Goal: Information Seeking & Learning: Find specific fact

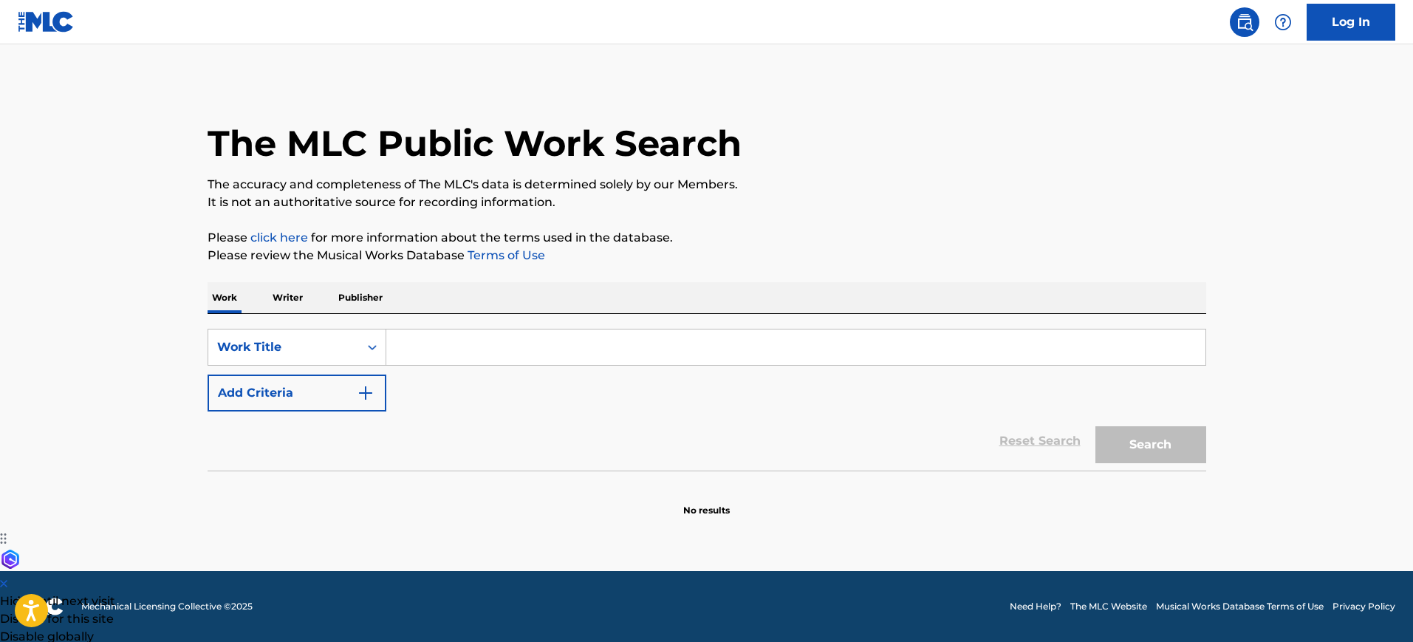
click at [662, 352] on input "Search Form" at bounding box center [795, 347] width 819 height 35
paste input "Styx"
drag, startPoint x: 475, startPoint y: 356, endPoint x: 363, endPoint y: 354, distance: 112.3
click at [363, 354] on div "SearchWithCriteria110df45a-2557-40d7-aac8-7cc33d1d2422 Work Title Styx" at bounding box center [707, 347] width 999 height 37
type input "Renegade"
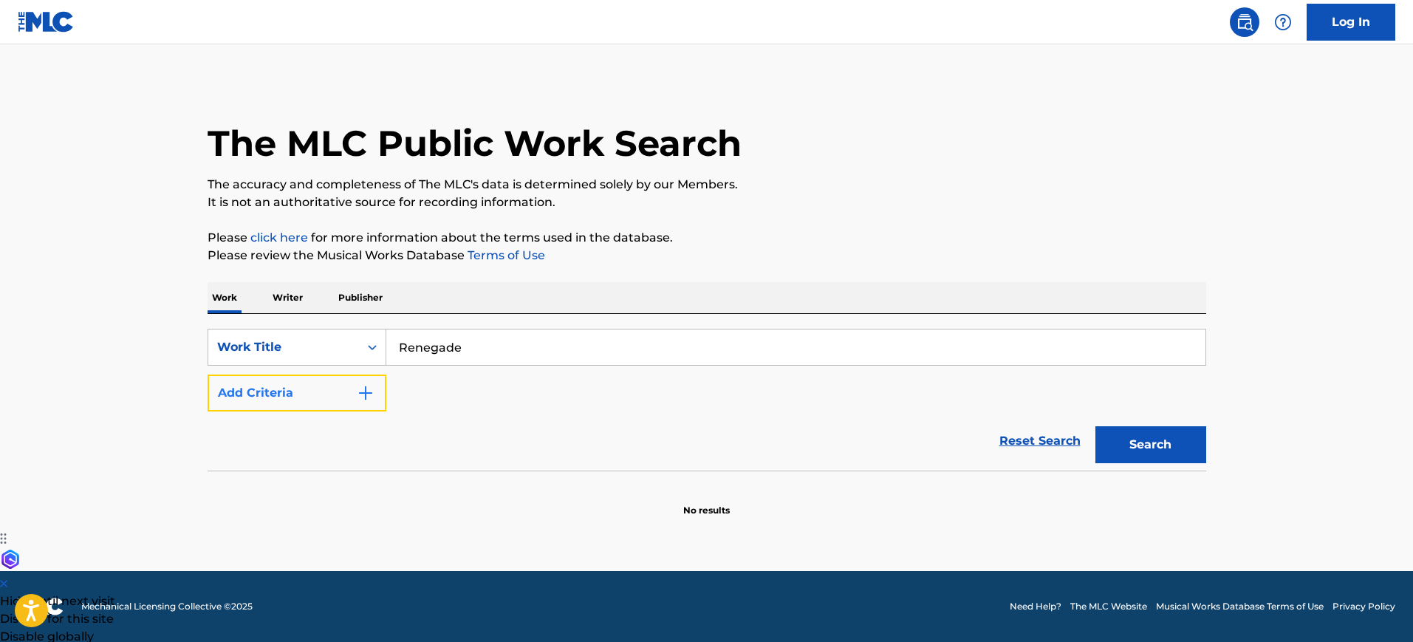
click at [344, 388] on button "Add Criteria" at bounding box center [297, 393] width 179 height 37
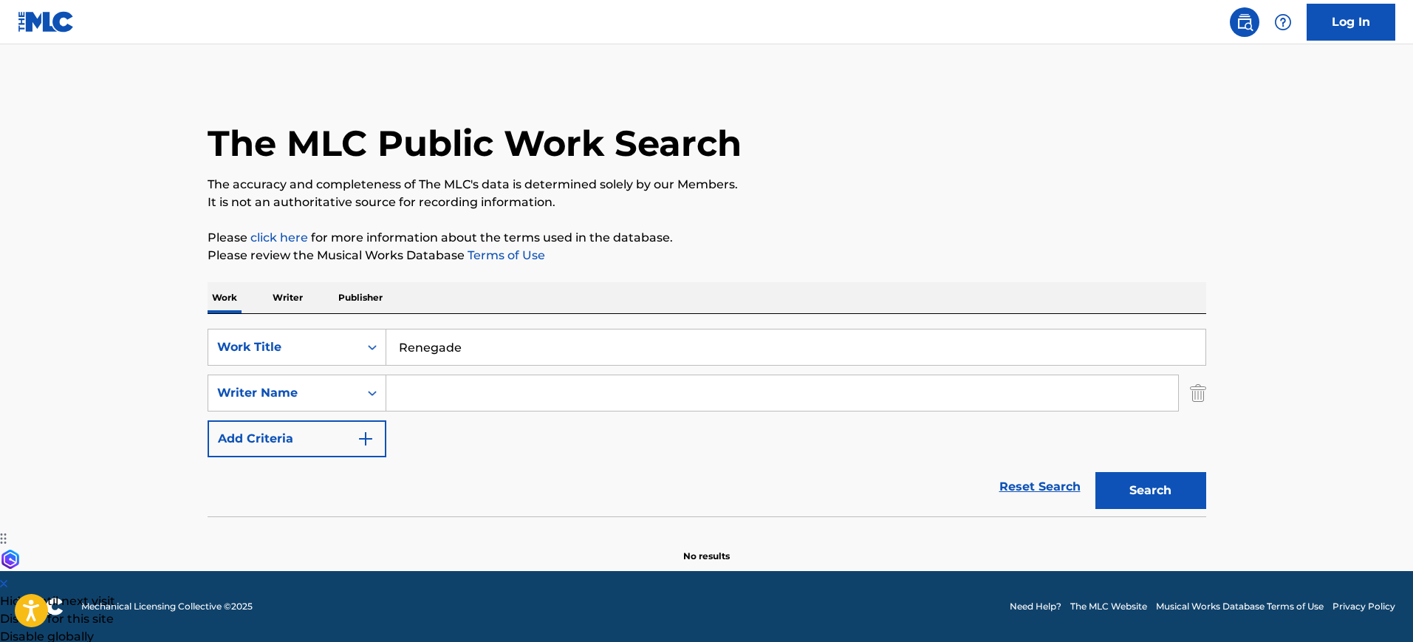
drag, startPoint x: 344, startPoint y: 388, endPoint x: 430, endPoint y: 394, distance: 86.6
click at [429, 394] on input "Search Form" at bounding box center [782, 392] width 792 height 35
type input "[PERSON_NAME]"
click at [1096, 472] on button "Search" at bounding box center [1151, 490] width 111 height 37
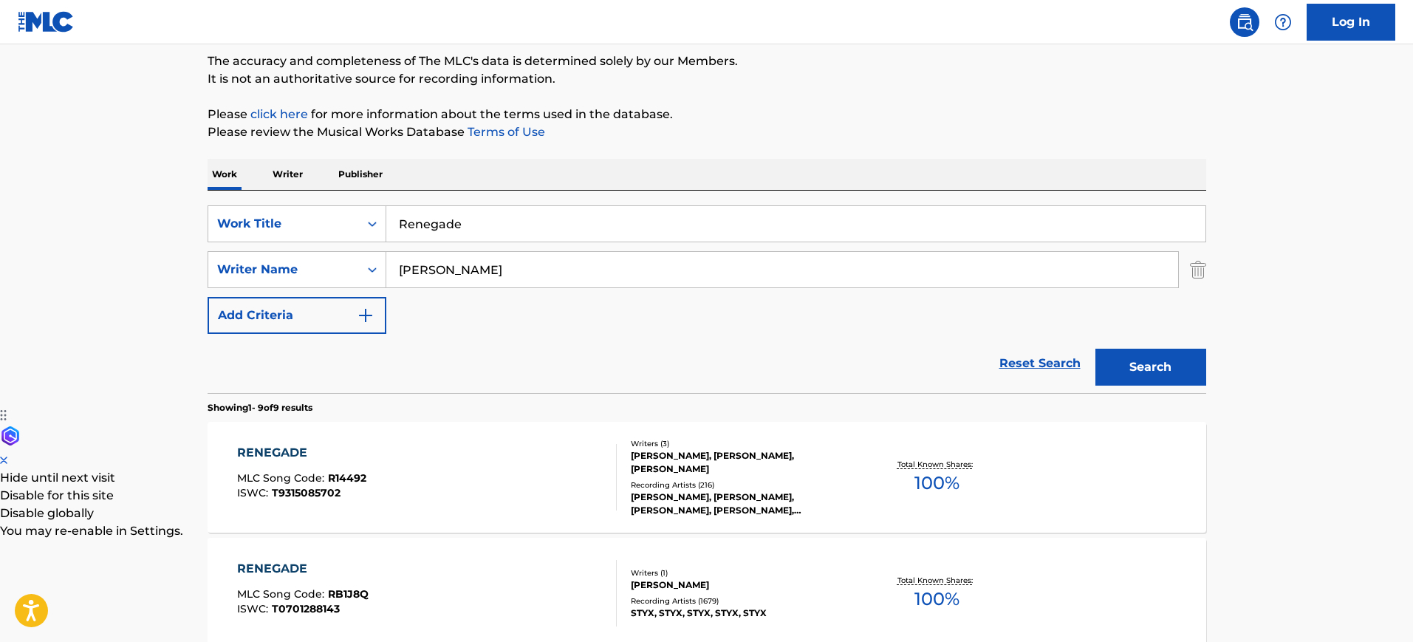
scroll to position [232, 0]
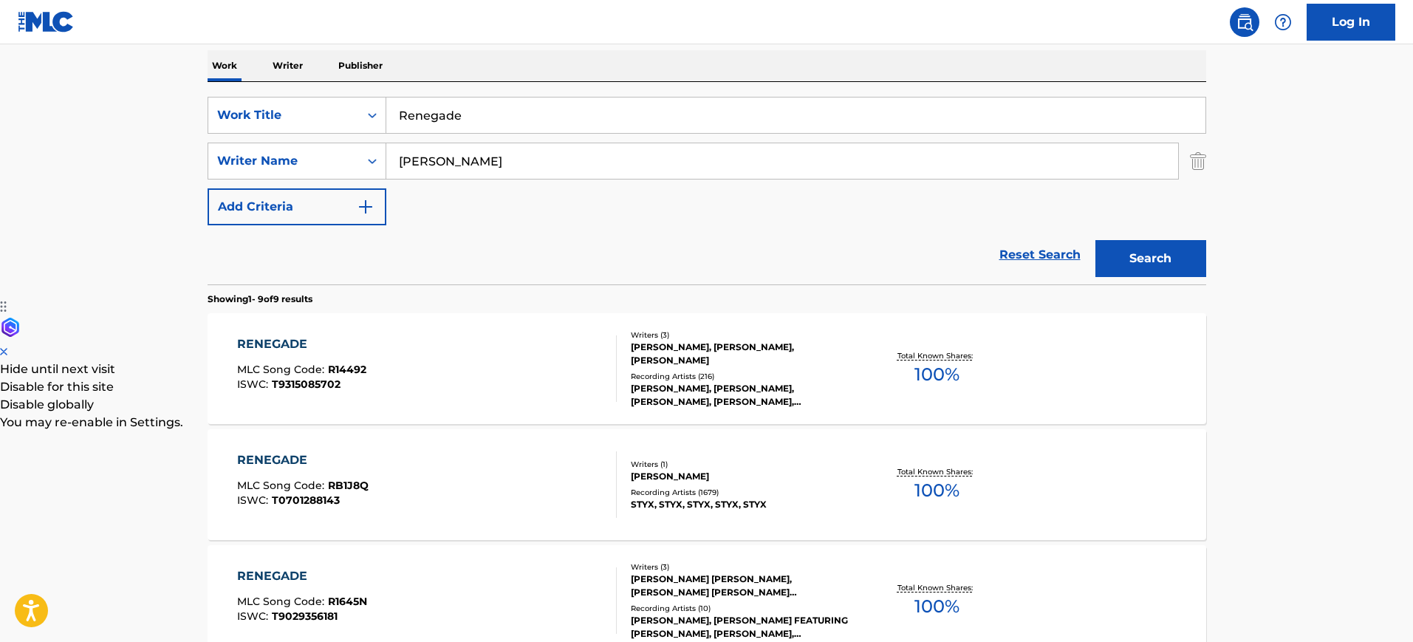
click at [545, 378] on div "RENEGADE MLC Song Code : R14492 ISWC : T9315085702" at bounding box center [427, 368] width 380 height 66
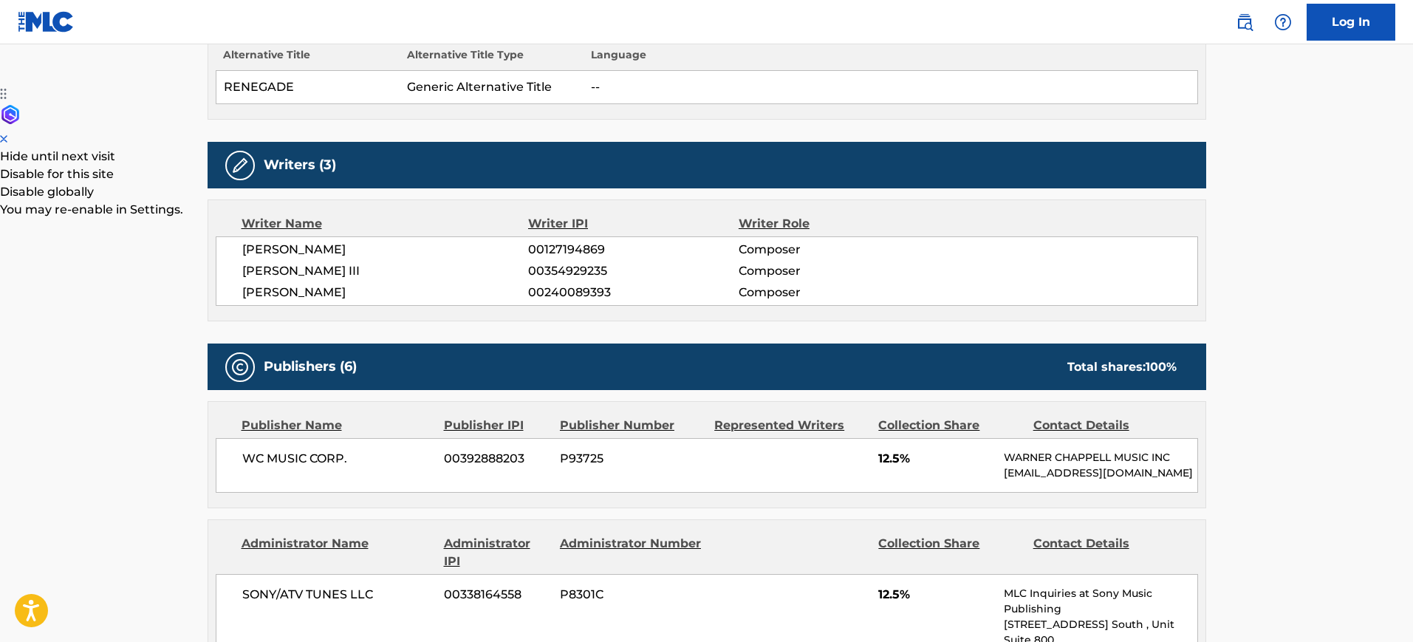
scroll to position [554, 0]
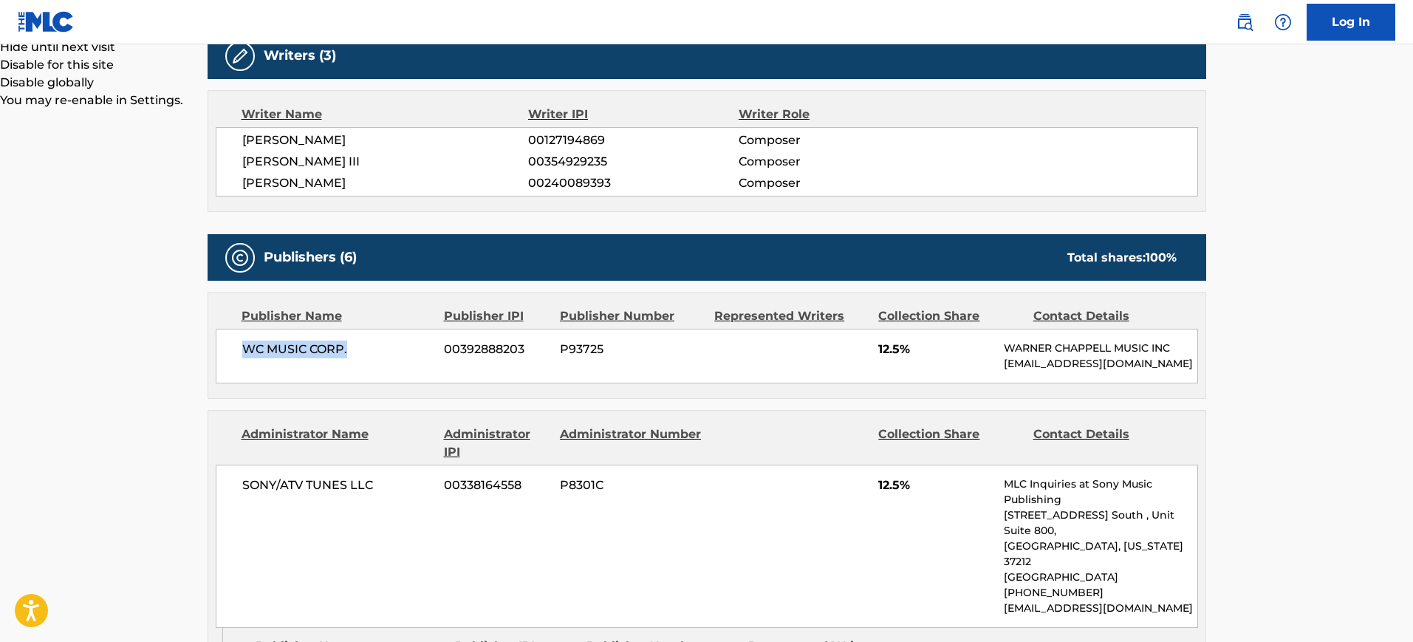
drag, startPoint x: 359, startPoint y: 357, endPoint x: 232, endPoint y: 354, distance: 127.1
click at [232, 354] on div "WC MUSIC CORP. 00392888203 P93725 12.5% [PERSON_NAME] MUSIC INC [EMAIL_ADDRESS]…" at bounding box center [707, 356] width 983 height 55
copy span "WC MUSIC CORP."
click at [451, 492] on span "00338164558" at bounding box center [496, 486] width 105 height 18
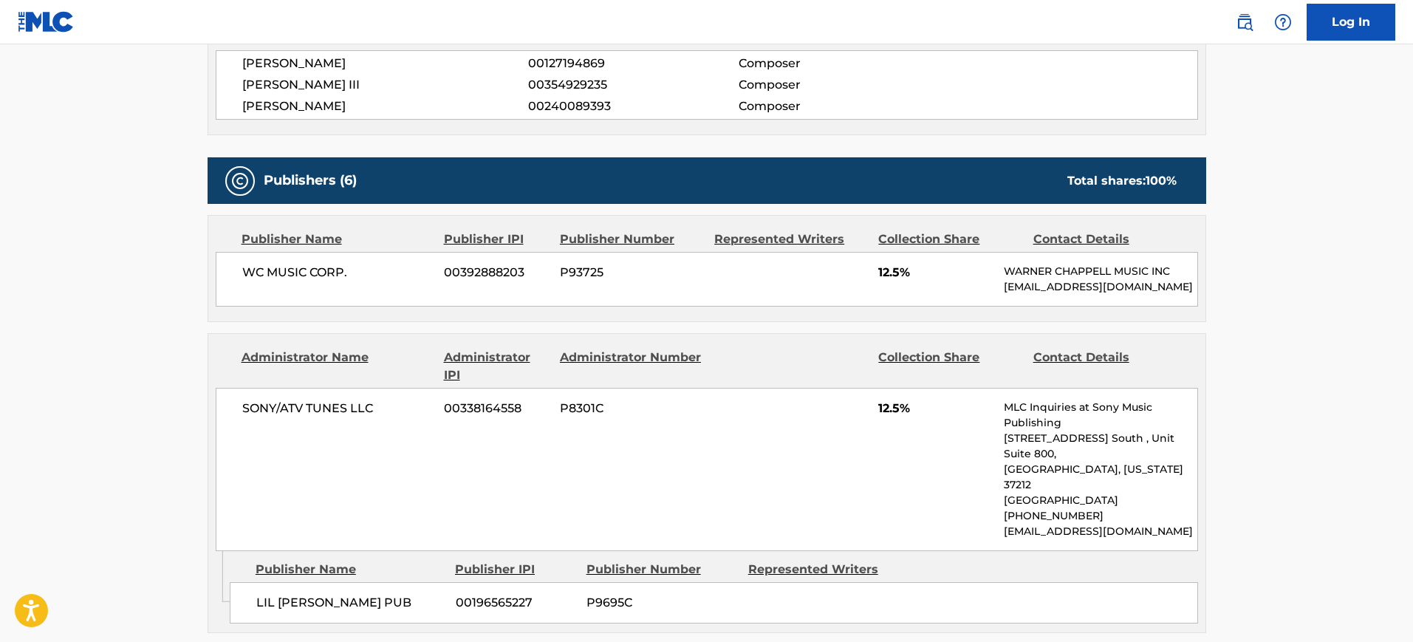
scroll to position [739, 0]
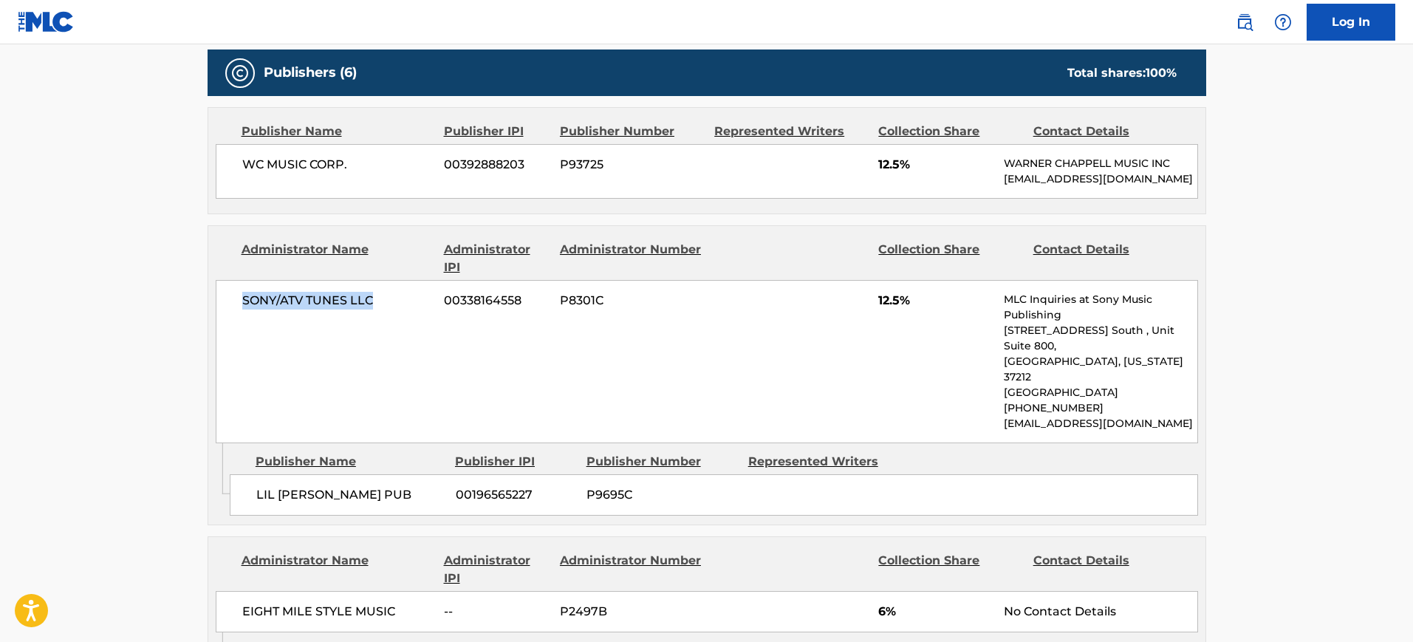
drag, startPoint x: 299, startPoint y: 319, endPoint x: 248, endPoint y: 327, distance: 51.5
click at [233, 323] on div "SONY/ATV TUNES LLC 00338164558 P8301C 12.5% MLC Inquiries at Sony Music Publish…" at bounding box center [707, 361] width 983 height 163
copy span "SONY/ATV TUNES LLC"
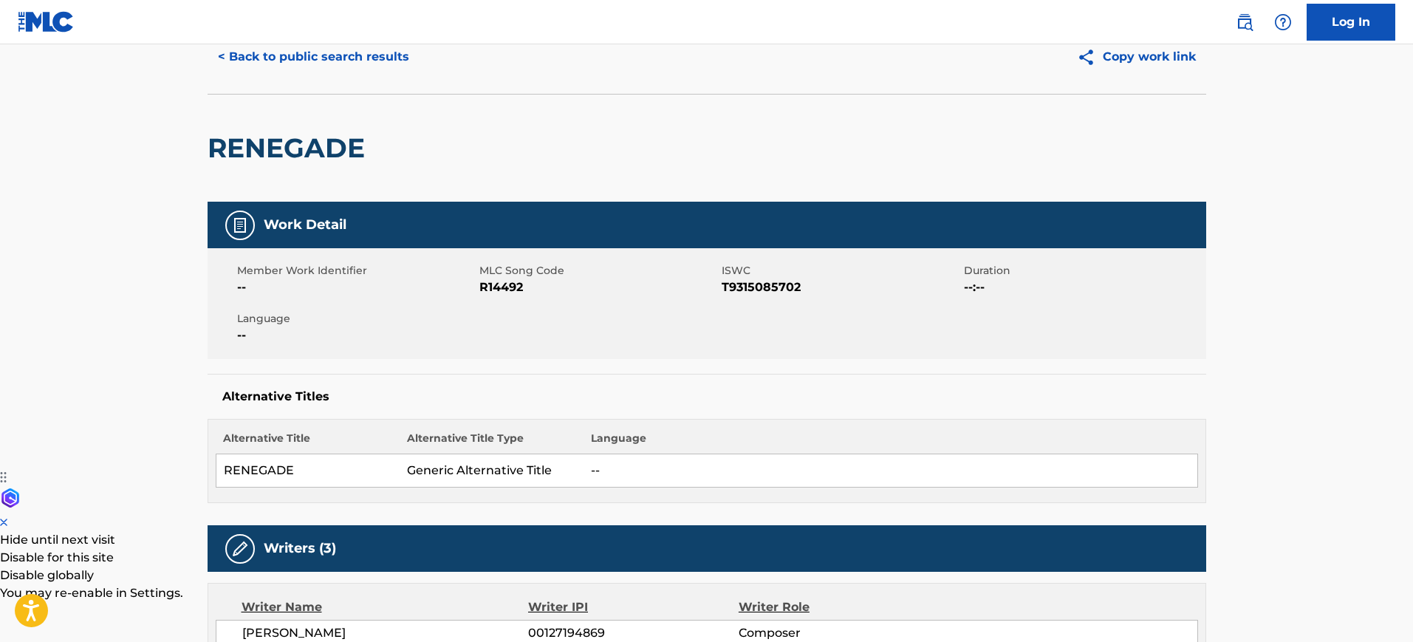
scroll to position [0, 0]
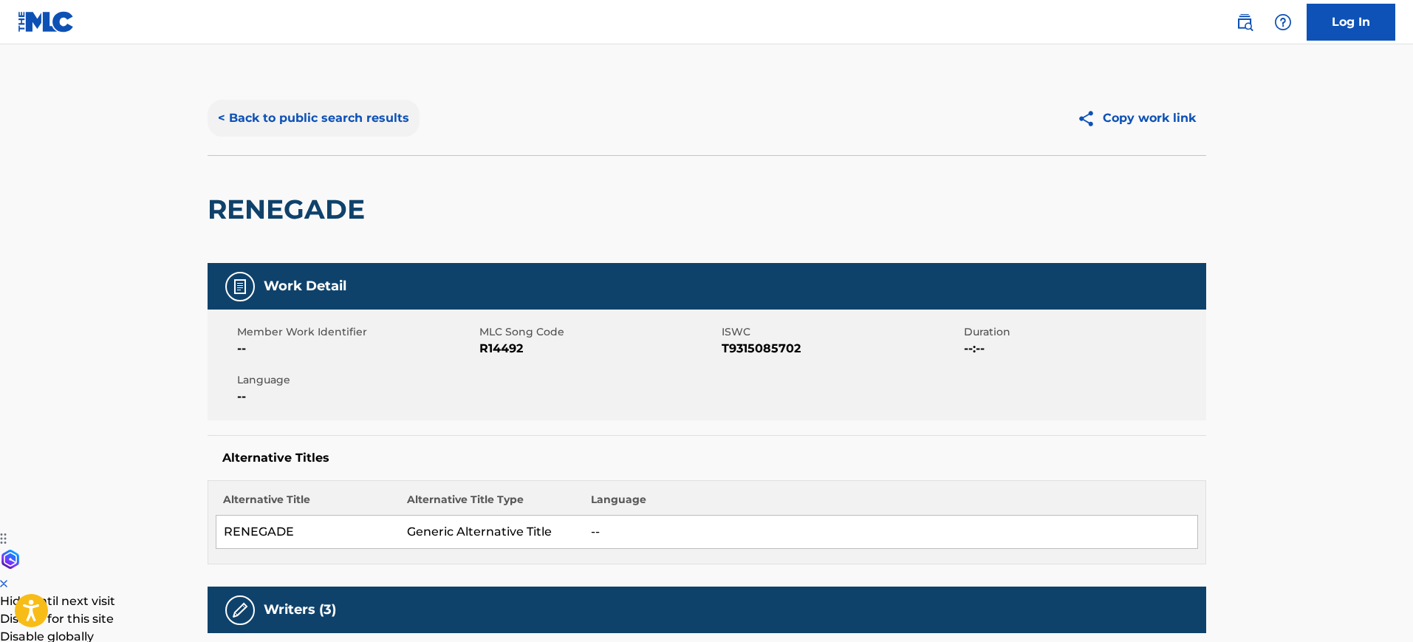
click at [331, 105] on button "< Back to public search results" at bounding box center [314, 118] width 212 height 37
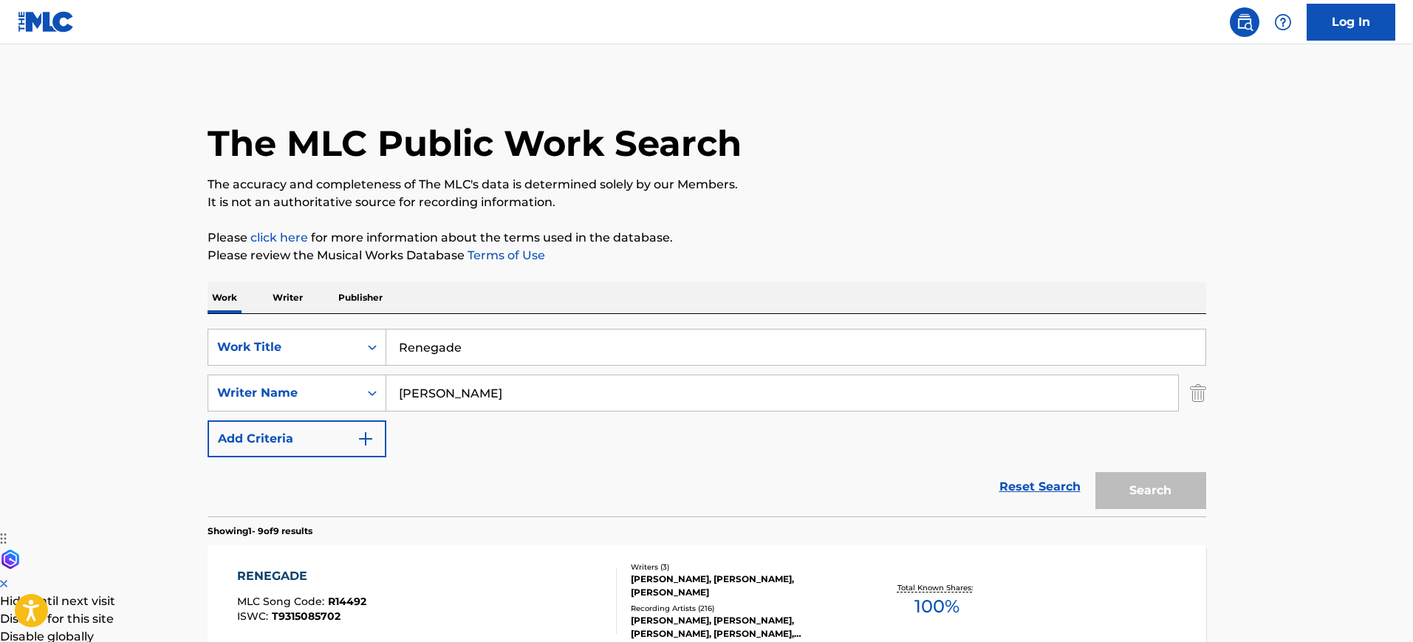
scroll to position [232, 0]
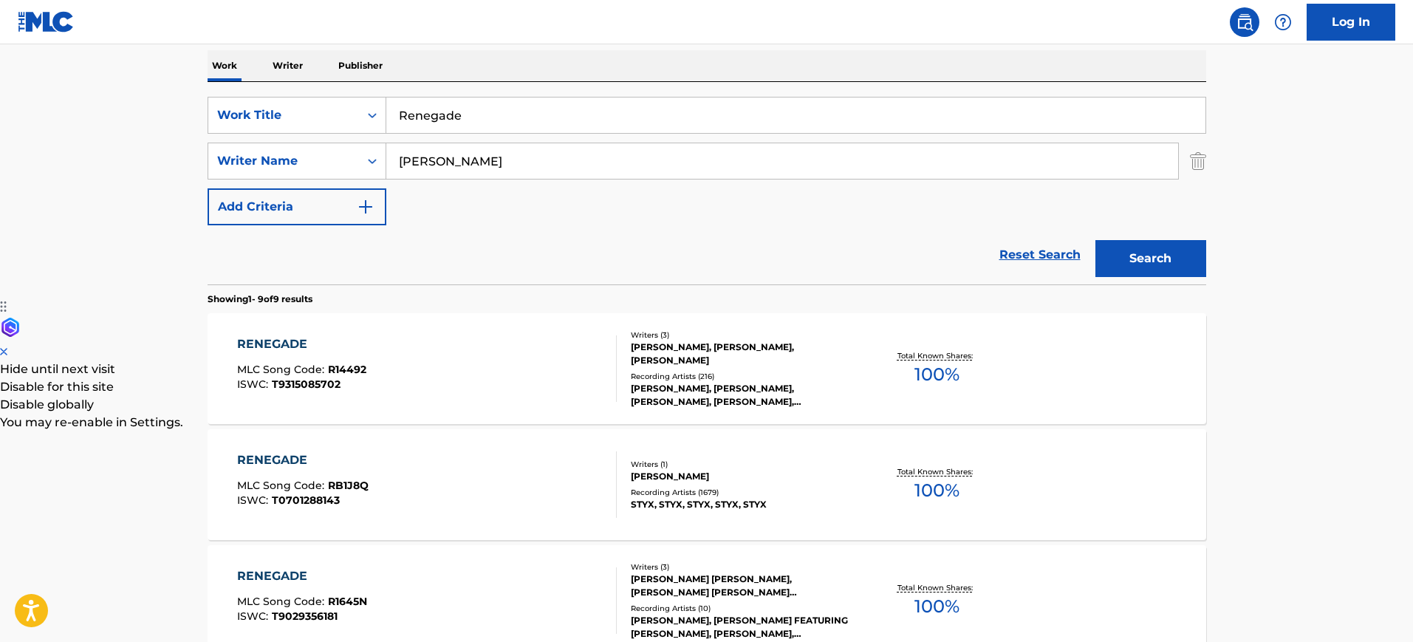
click at [519, 491] on div "RENEGADE MLC Song Code : RB1J8Q ISWC : T0701288143" at bounding box center [427, 484] width 380 height 66
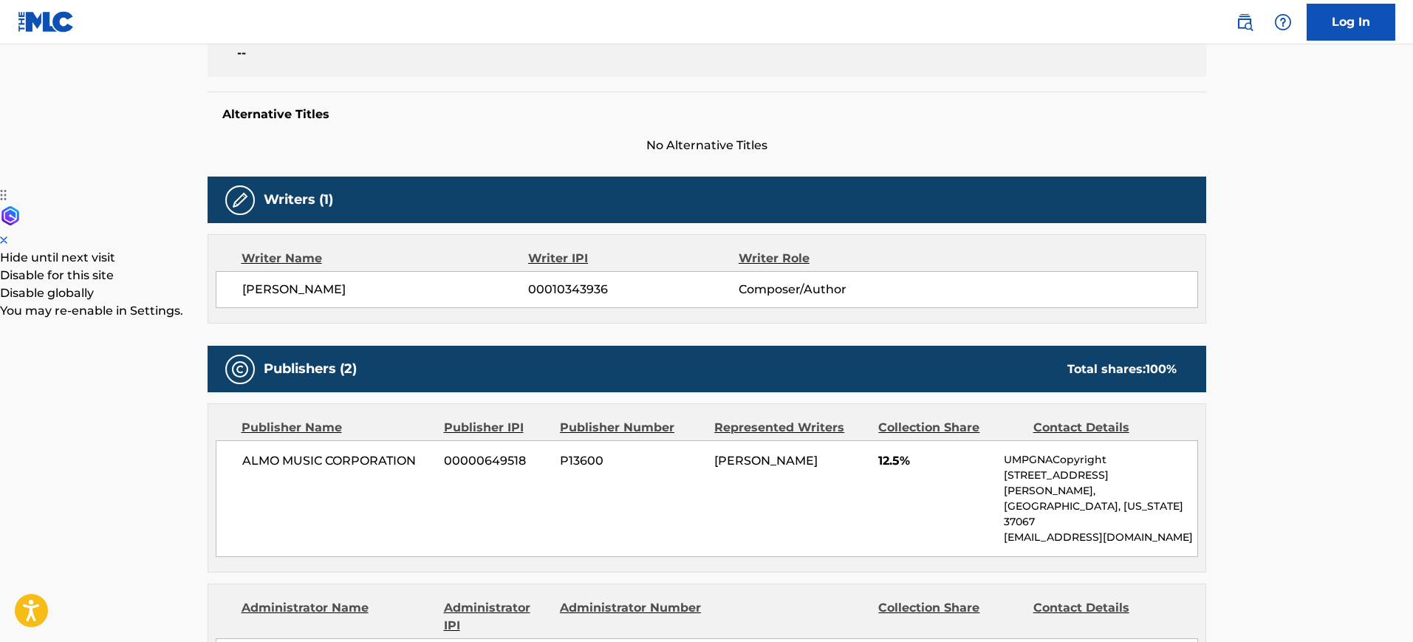
scroll to position [647, 0]
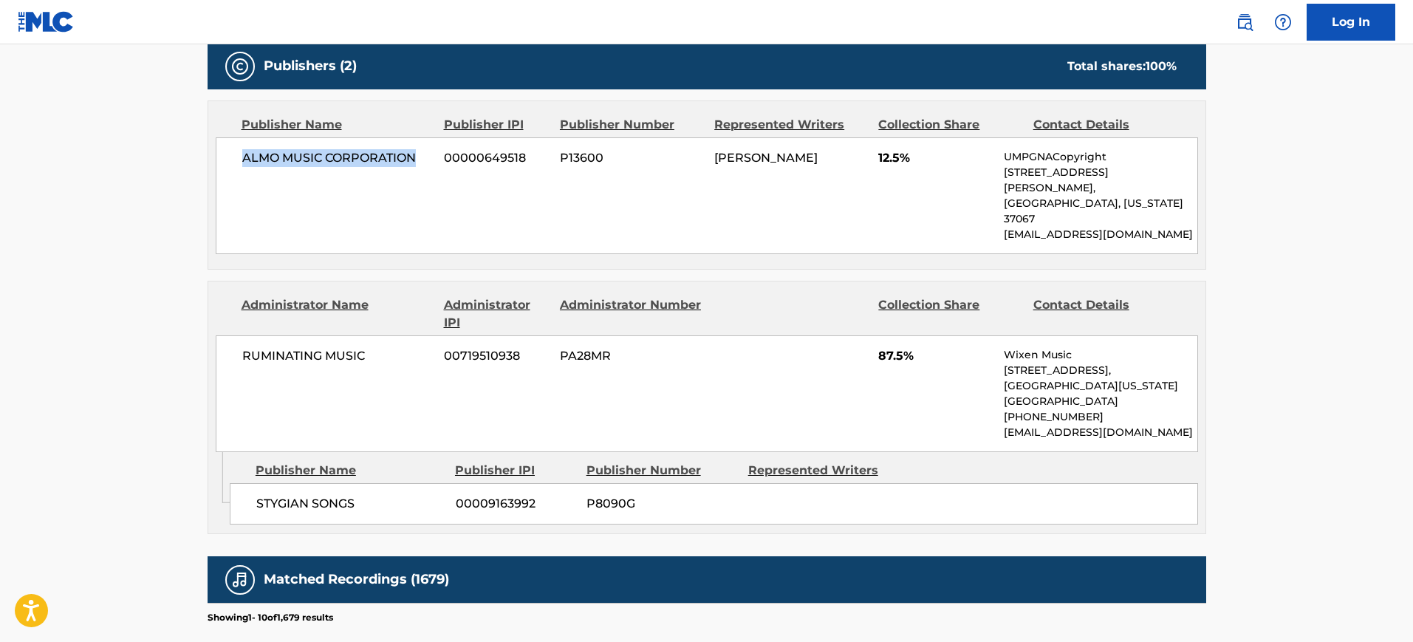
drag, startPoint x: 381, startPoint y: 151, endPoint x: 227, endPoint y: 158, distance: 153.8
click at [225, 151] on div "ALMO MUSIC CORPORATION 00000649518 P13600 [PERSON_NAME] 12.5% UMPGNACopyright […" at bounding box center [707, 195] width 983 height 117
copy span "ALMO MUSIC CORPORATION"
click at [408, 405] on div "RUMINATING MUSIC 00719510938 PA28MR 87.5% Wixen Music [STREET_ADDRESS][US_STATE…" at bounding box center [707, 393] width 983 height 117
drag, startPoint x: 375, startPoint y: 323, endPoint x: 207, endPoint y: 322, distance: 168.5
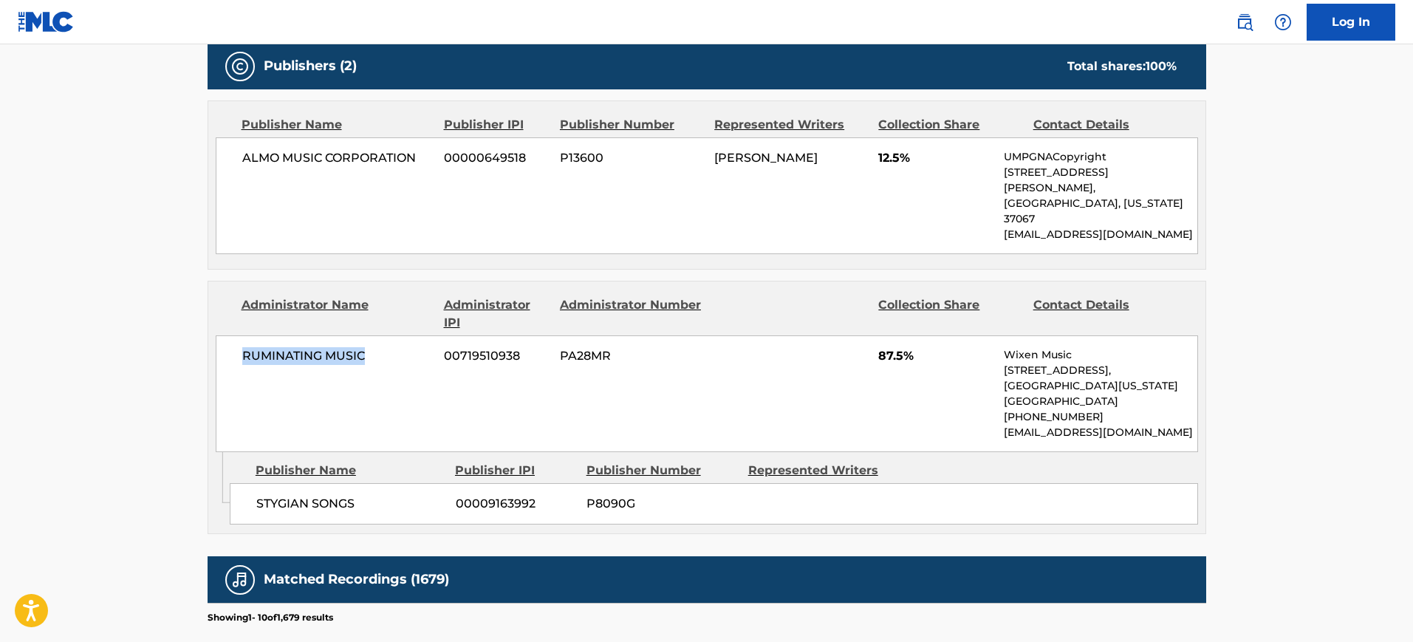
click at [208, 322] on div "Administrator Name Administrator IPI Administrator Number Collection Share Cont…" at bounding box center [707, 407] width 999 height 253
copy span "RUMINATING MUSIC"
drag, startPoint x: 786, startPoint y: 366, endPoint x: 858, endPoint y: 358, distance: 72.2
click at [786, 366] on div "RUMINATING MUSIC 00719510938 PA28MR 87.5% Wixen Music [STREET_ADDRESS][US_STATE…" at bounding box center [707, 393] width 983 height 117
click at [433, 452] on div "Publisher Name Publisher IPI Publisher Number Represented Writers STYGIAN SONGS…" at bounding box center [718, 489] width 976 height 74
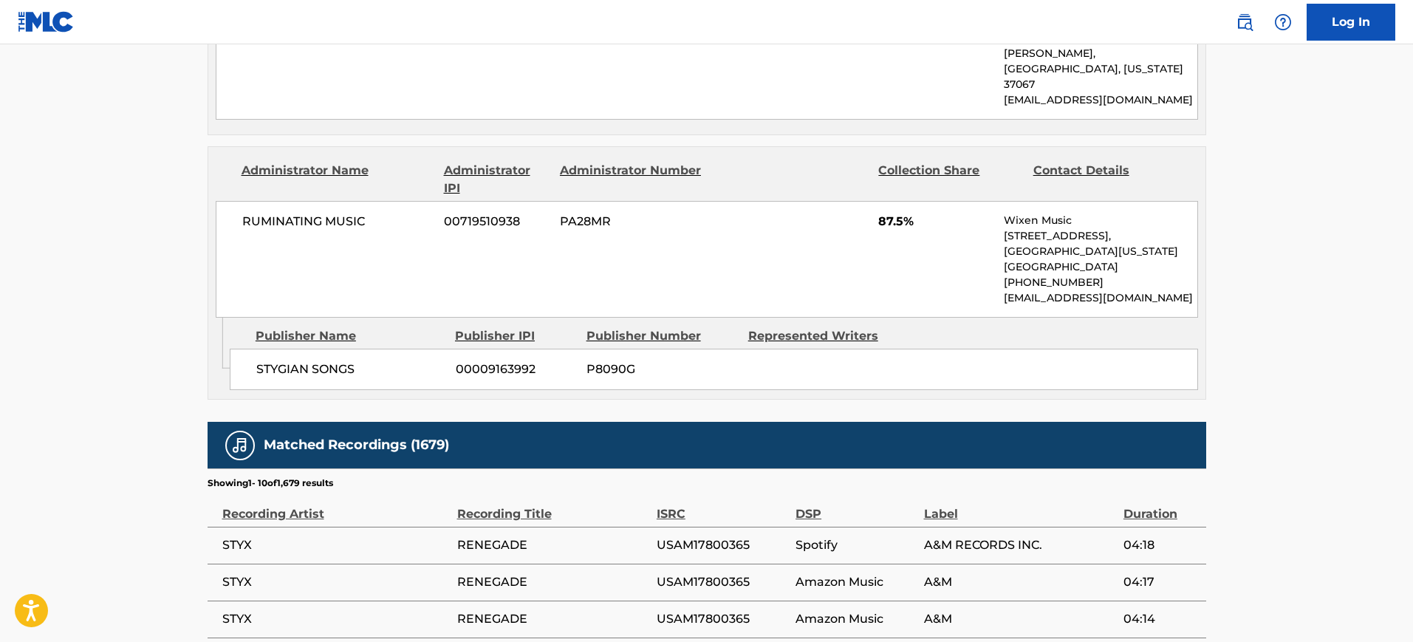
scroll to position [1016, 0]
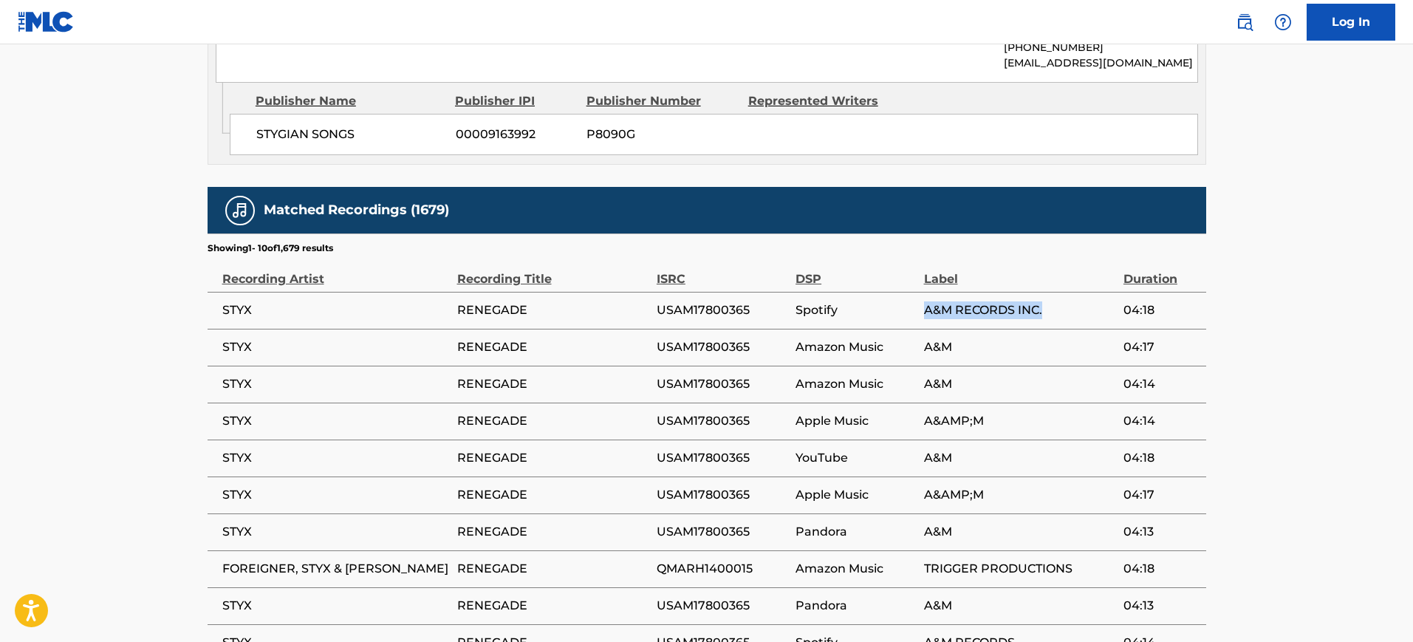
drag, startPoint x: 1048, startPoint y: 275, endPoint x: 919, endPoint y: 274, distance: 129.3
click at [919, 292] on tr "STYX RENEGADE USAM17800365 Spotify A&M RECORDS INC. 04:18" at bounding box center [707, 310] width 999 height 37
copy tr "A&M RECORDS INC."
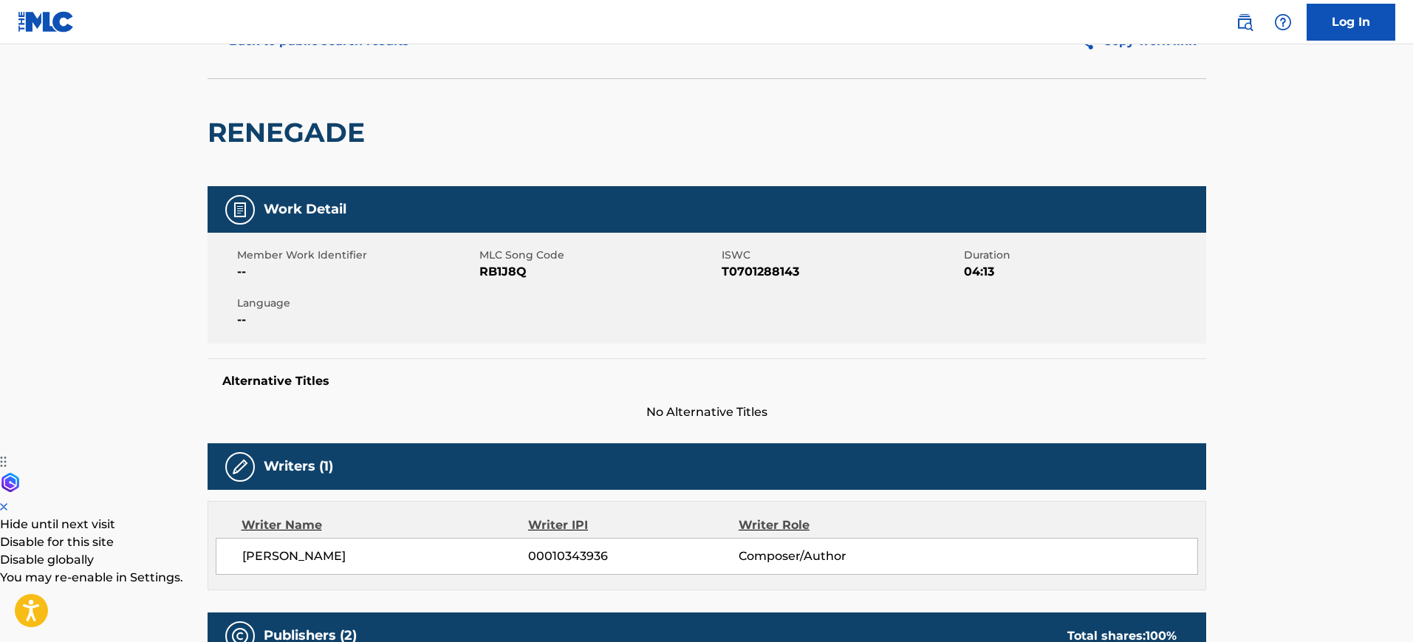
scroll to position [0, 0]
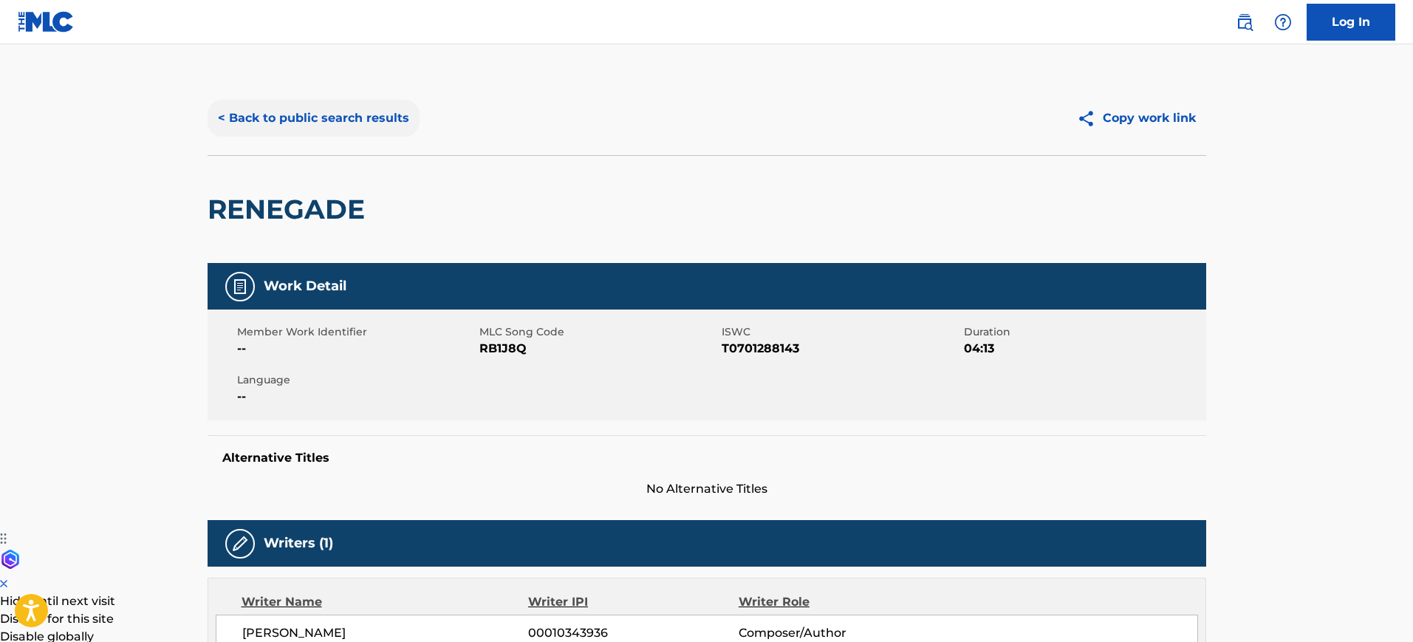
click at [282, 128] on button "< Back to public search results" at bounding box center [314, 118] width 212 height 37
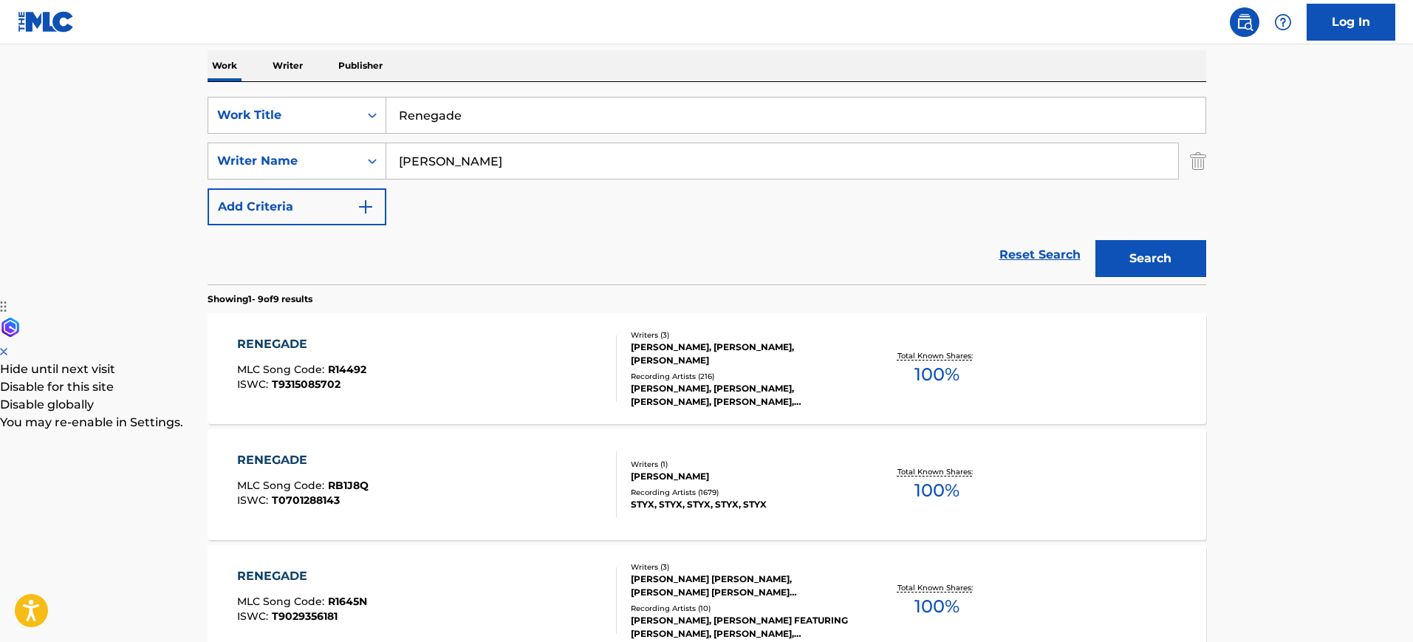
click at [879, 276] on div "Reset Search Search" at bounding box center [707, 254] width 999 height 59
drag, startPoint x: 505, startPoint y: 103, endPoint x: 233, endPoint y: 86, distance: 273.2
click at [224, 88] on div "SearchWithCriteria110df45a-2557-40d7-aac8-7cc33d1d2422 Work Title Renegade Sear…" at bounding box center [707, 183] width 999 height 202
type input "rockin in the free world"
type input "young"
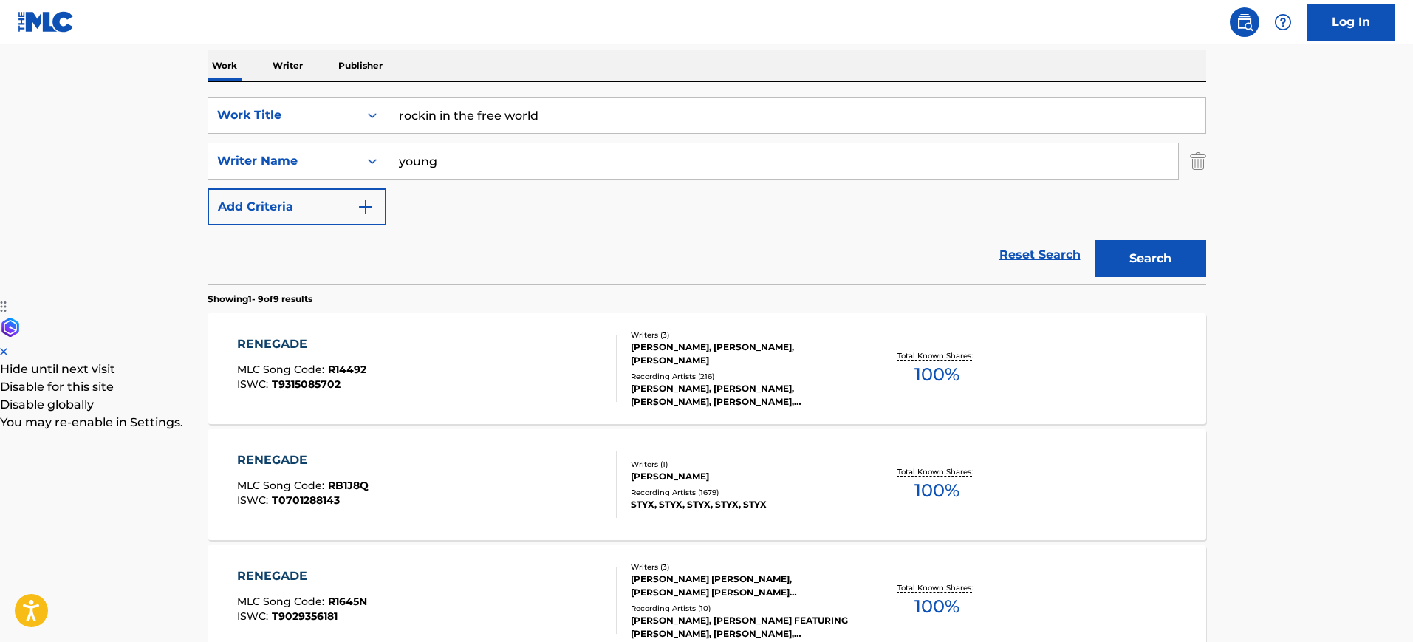
click at [1096, 240] on button "Search" at bounding box center [1151, 258] width 111 height 37
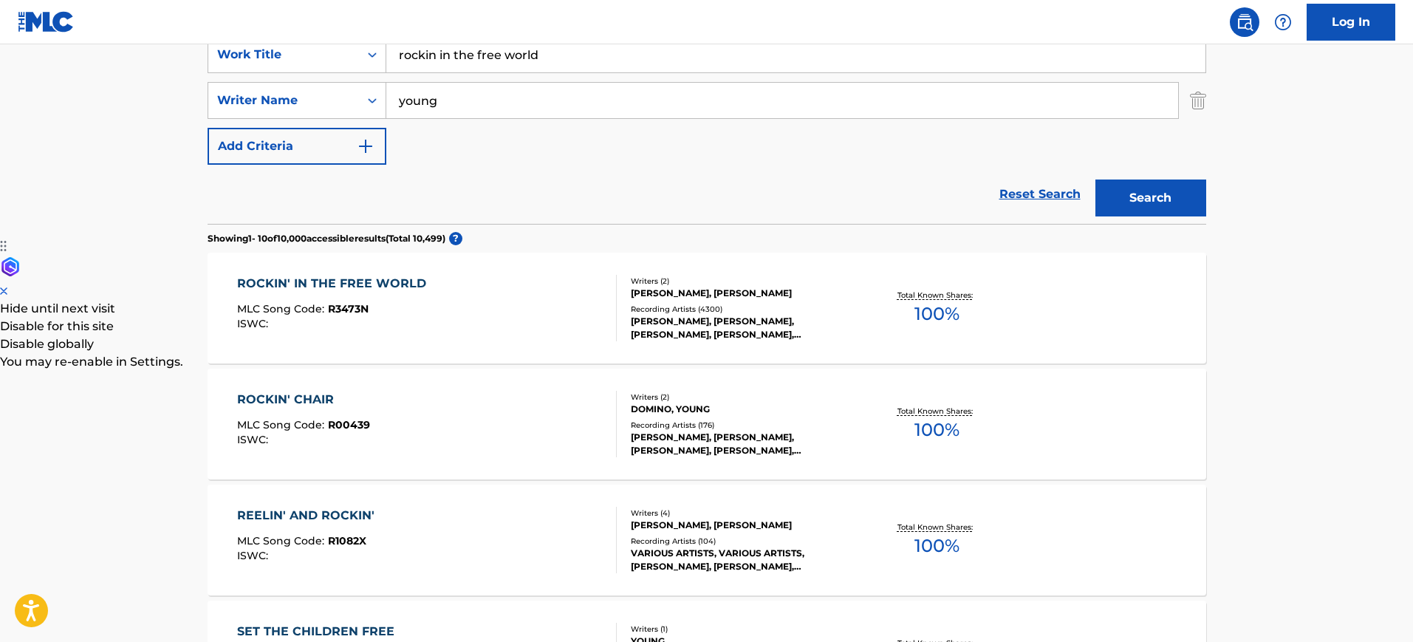
scroll to position [324, 0]
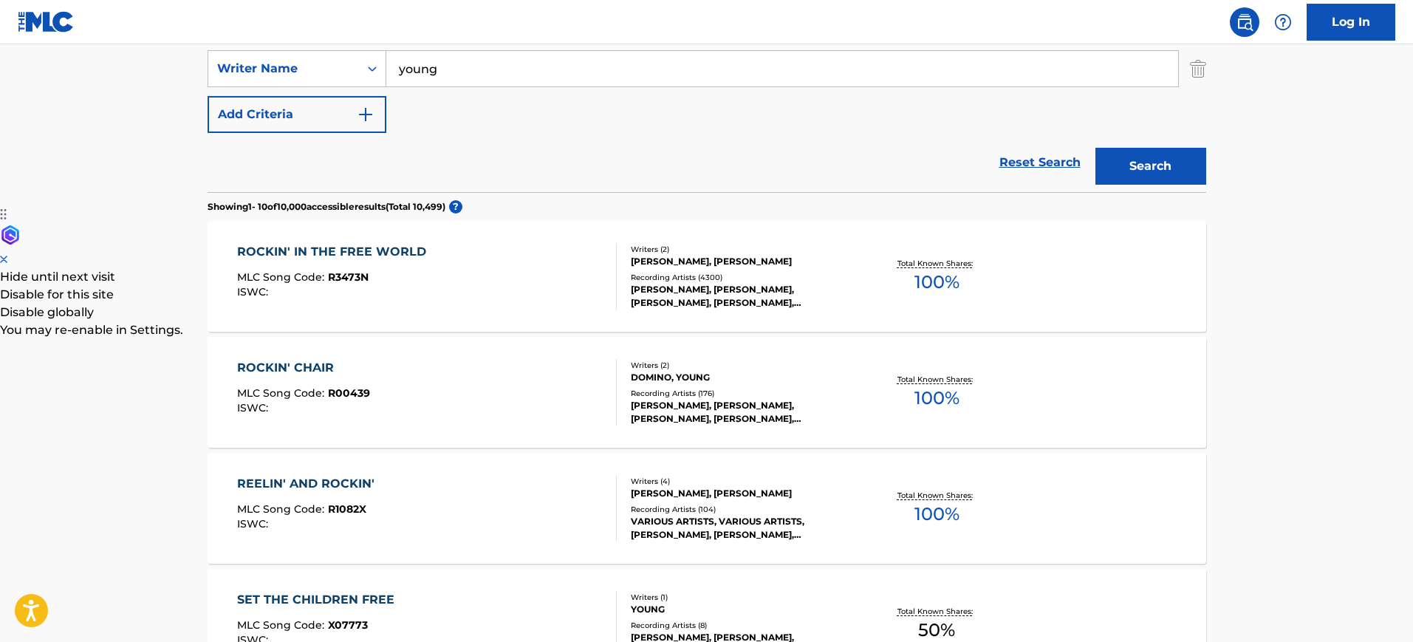
click at [550, 290] on div "ROCKIN' IN THE FREE WORLD MLC Song Code : R3473N ISWC :" at bounding box center [427, 276] width 380 height 66
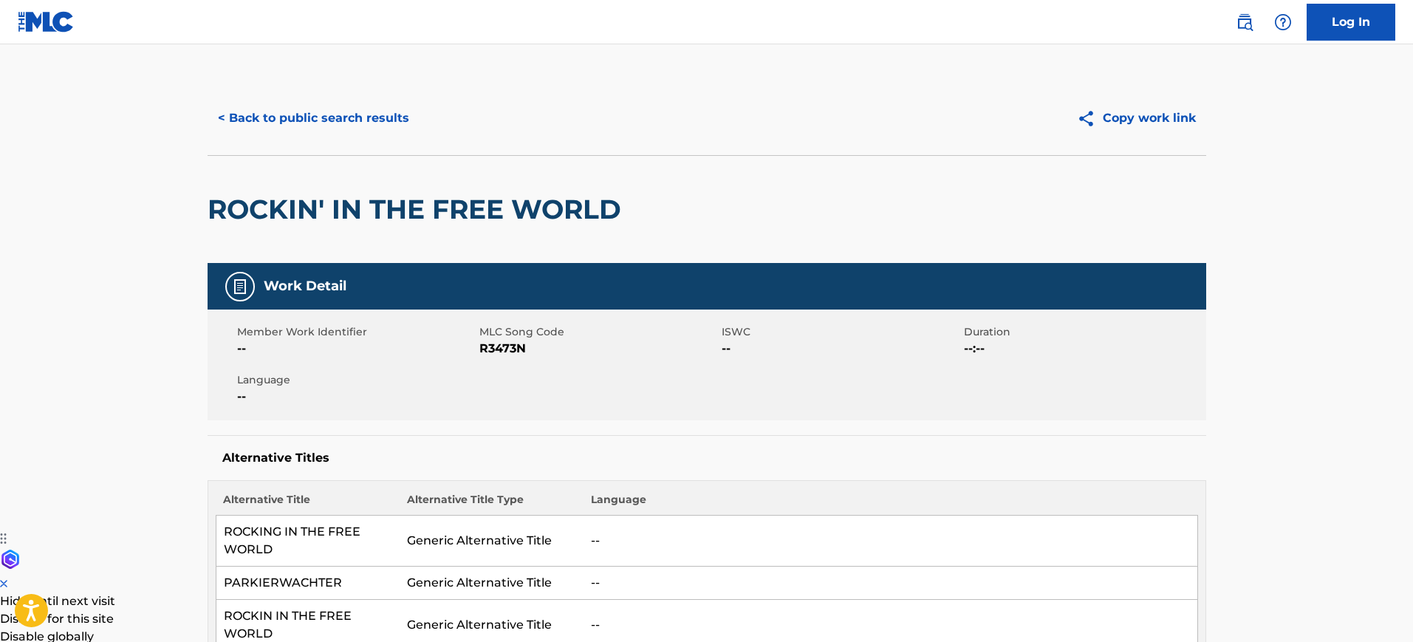
drag, startPoint x: 644, startPoint y: 386, endPoint x: 645, endPoint y: 372, distance: 13.3
click at [644, 383] on div "Member Work Identifier -- MLC Song Code R3473N ISWC -- Duration --:-- Language …" at bounding box center [707, 365] width 999 height 111
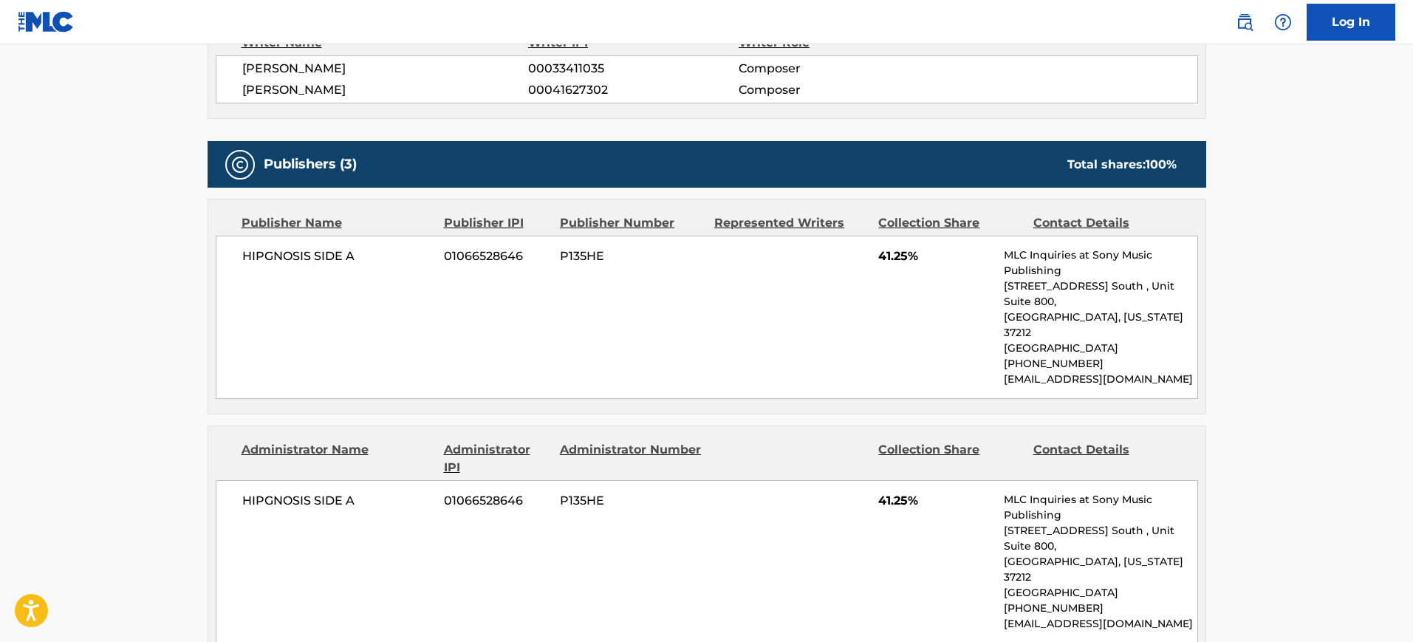
scroll to position [1478, 0]
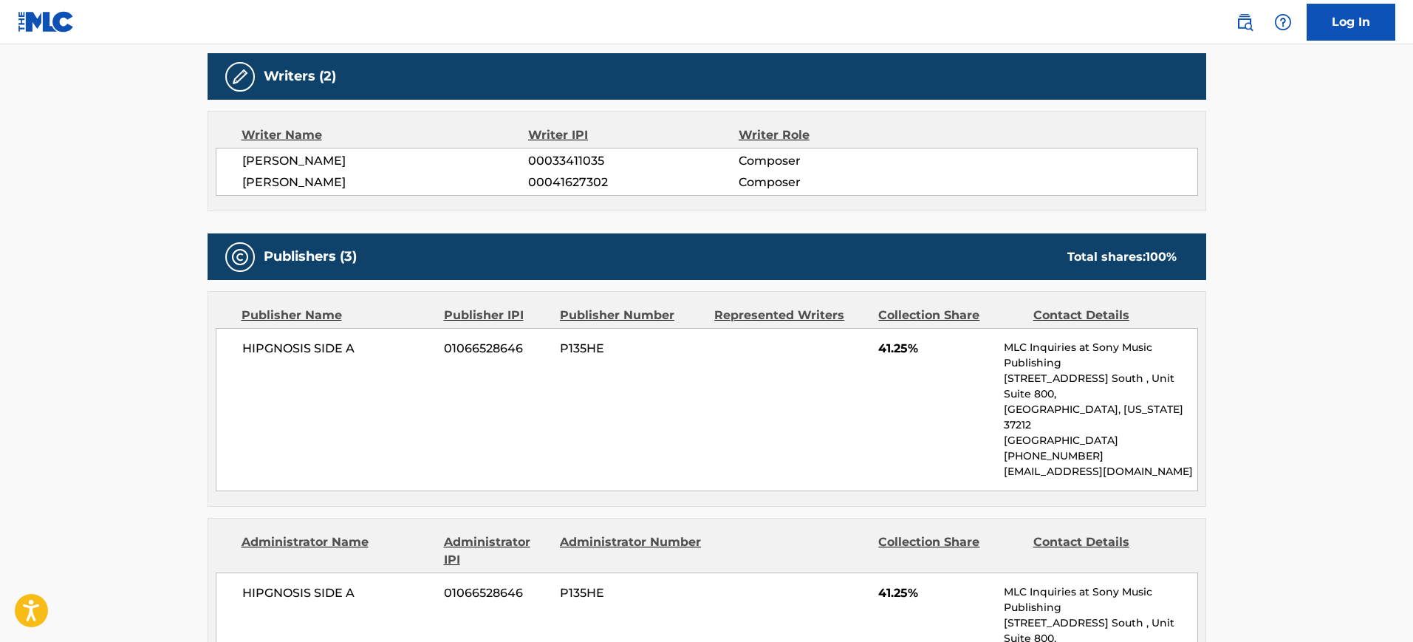
drag, startPoint x: 612, startPoint y: 410, endPoint x: 567, endPoint y: 375, distance: 56.9
click at [613, 409] on div "HIPGNOSIS SIDE A 01066528646 P135HE 41.25% MLC Inquiries at Sony Music Publishi…" at bounding box center [707, 409] width 983 height 163
drag, startPoint x: 381, startPoint y: 151, endPoint x: 290, endPoint y: 137, distance: 91.8
click at [242, 148] on div "[PERSON_NAME] 00033411035 Composer [PERSON_NAME] 00041627302 Composer" at bounding box center [707, 172] width 983 height 48
copy div "[PERSON_NAME] 00033411035 Composer [PERSON_NAME]"
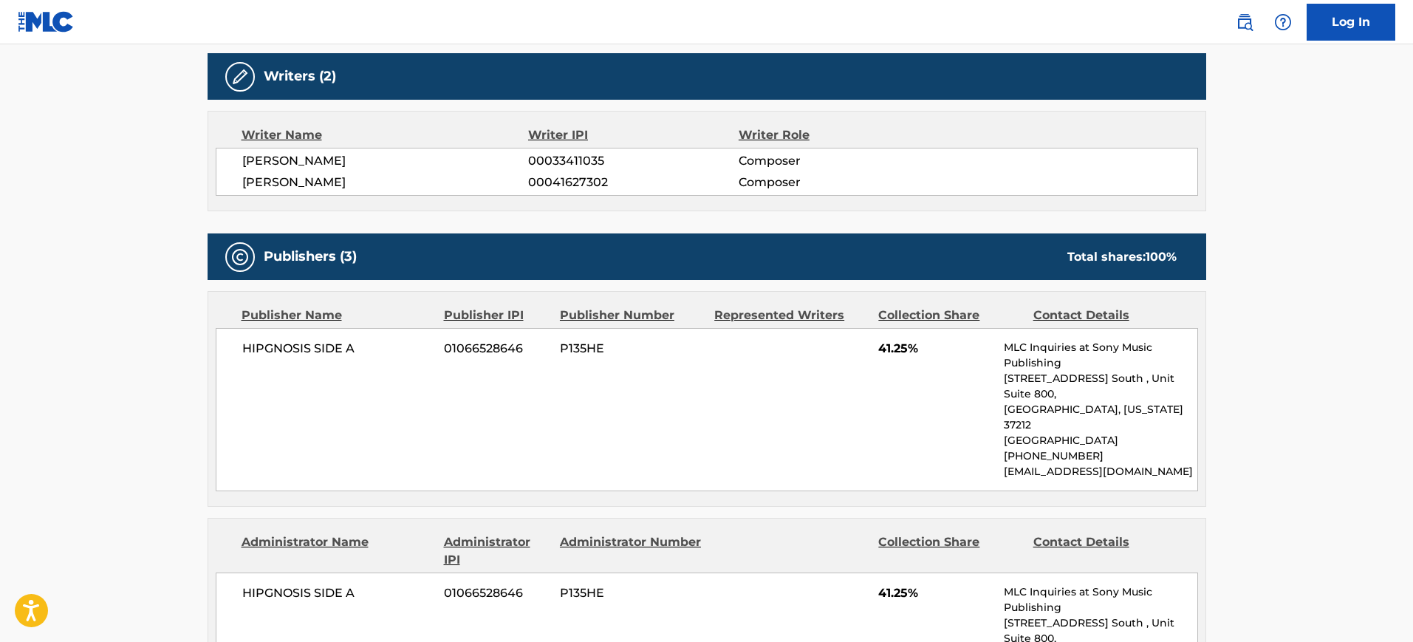
drag, startPoint x: 427, startPoint y: 414, endPoint x: 416, endPoint y: 397, distance: 20.3
click at [426, 412] on div "HIPGNOSIS SIDE A 01066528646 P135HE 41.25% MLC Inquiries at Sony Music Publishi…" at bounding box center [707, 409] width 983 height 163
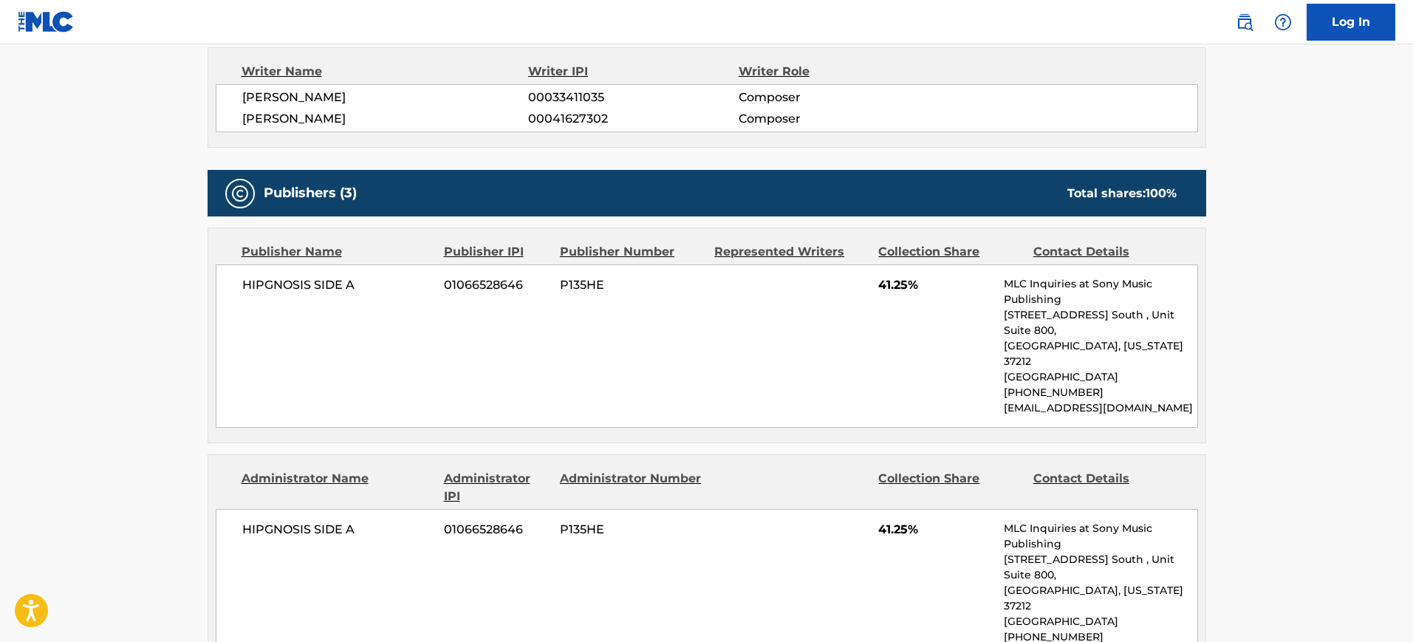
scroll to position [1570, 0]
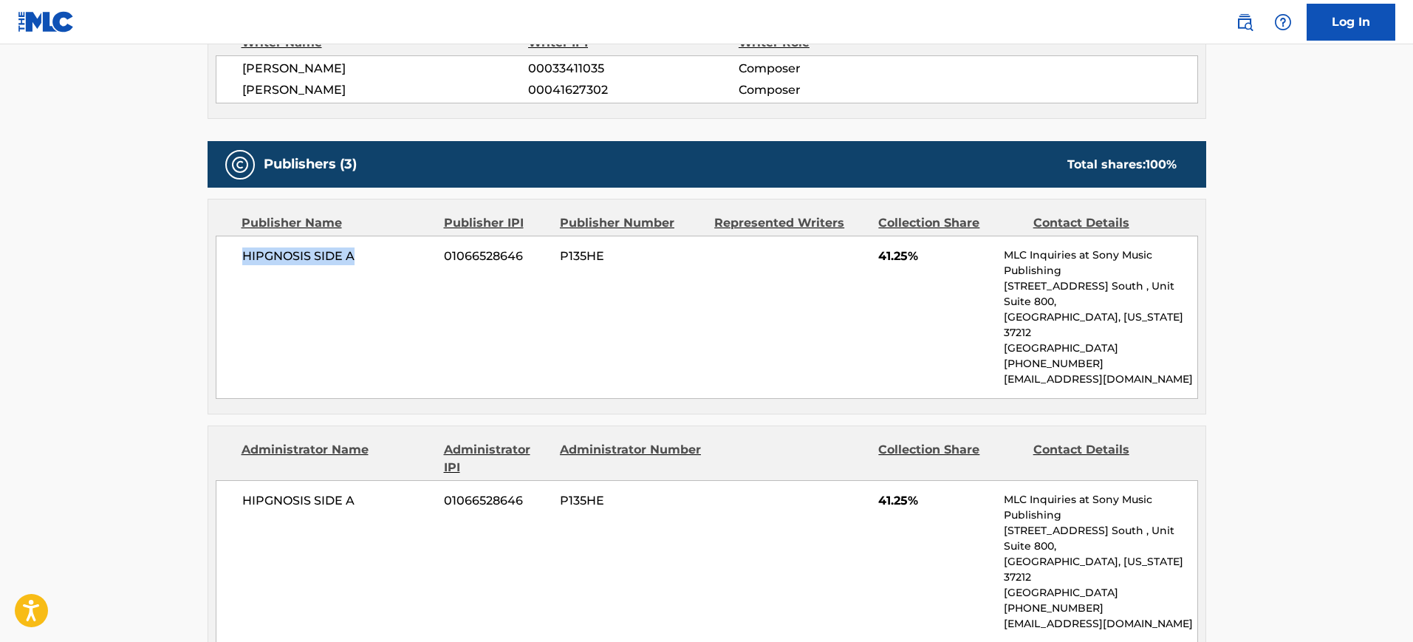
drag, startPoint x: 366, startPoint y: 216, endPoint x: 237, endPoint y: 206, distance: 129.0
click at [237, 236] on div "HIPGNOSIS SIDE A 01066528646 P135HE 41.25% MLC Inquiries at Sony Music Publishi…" at bounding box center [707, 317] width 983 height 163
copy span "HIPGNOSIS SIDE A"
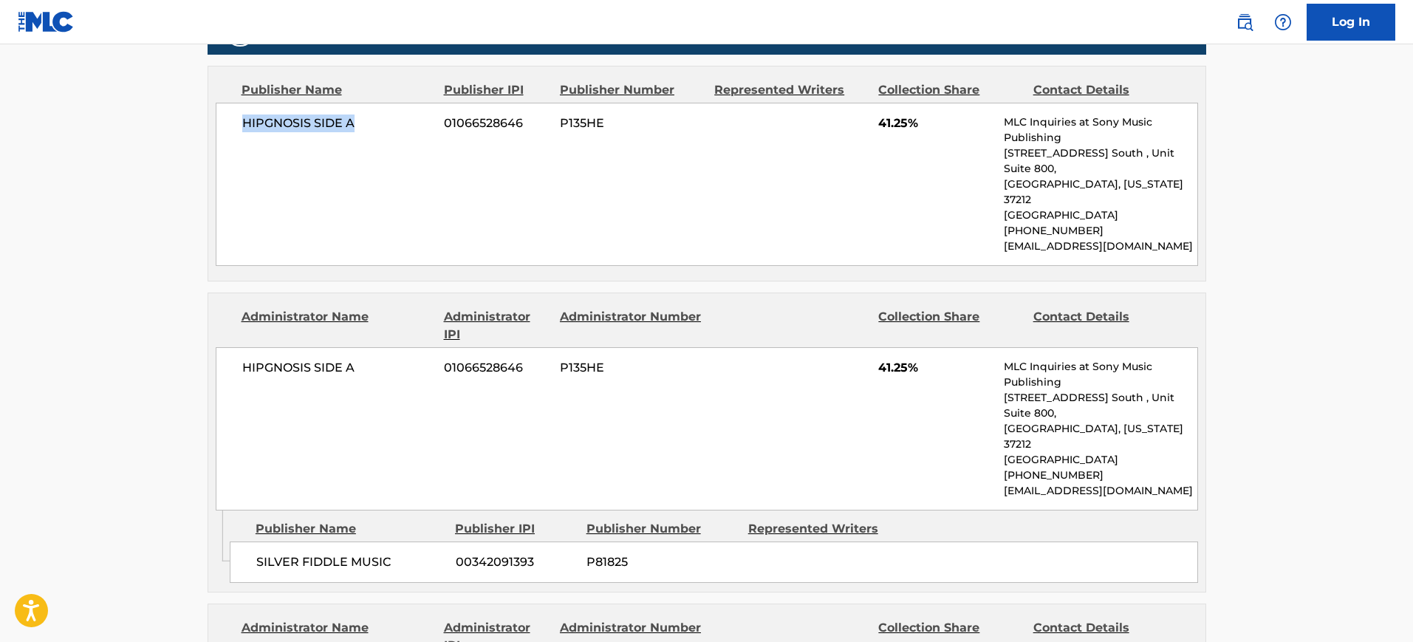
scroll to position [1662, 0]
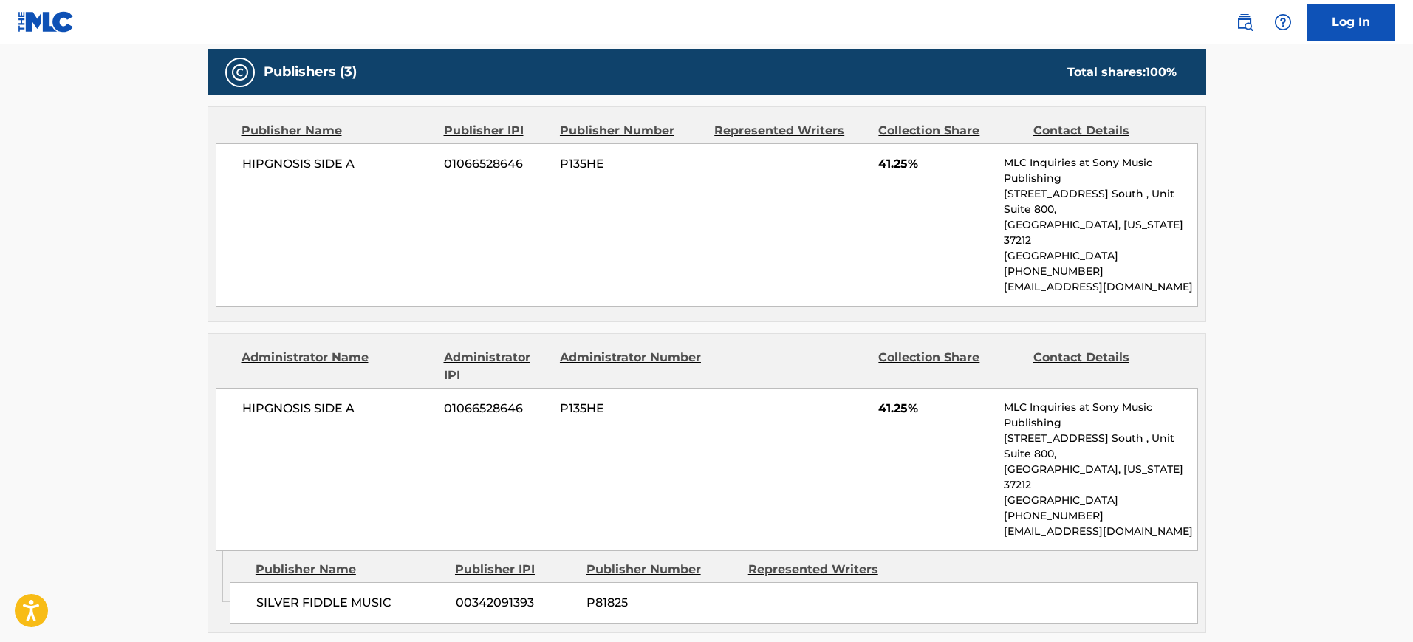
click at [726, 388] on div "HIPGNOSIS SIDE A 01066528646 P135HE 41.25% MLC Inquiries at Sony Music Publishi…" at bounding box center [707, 469] width 983 height 163
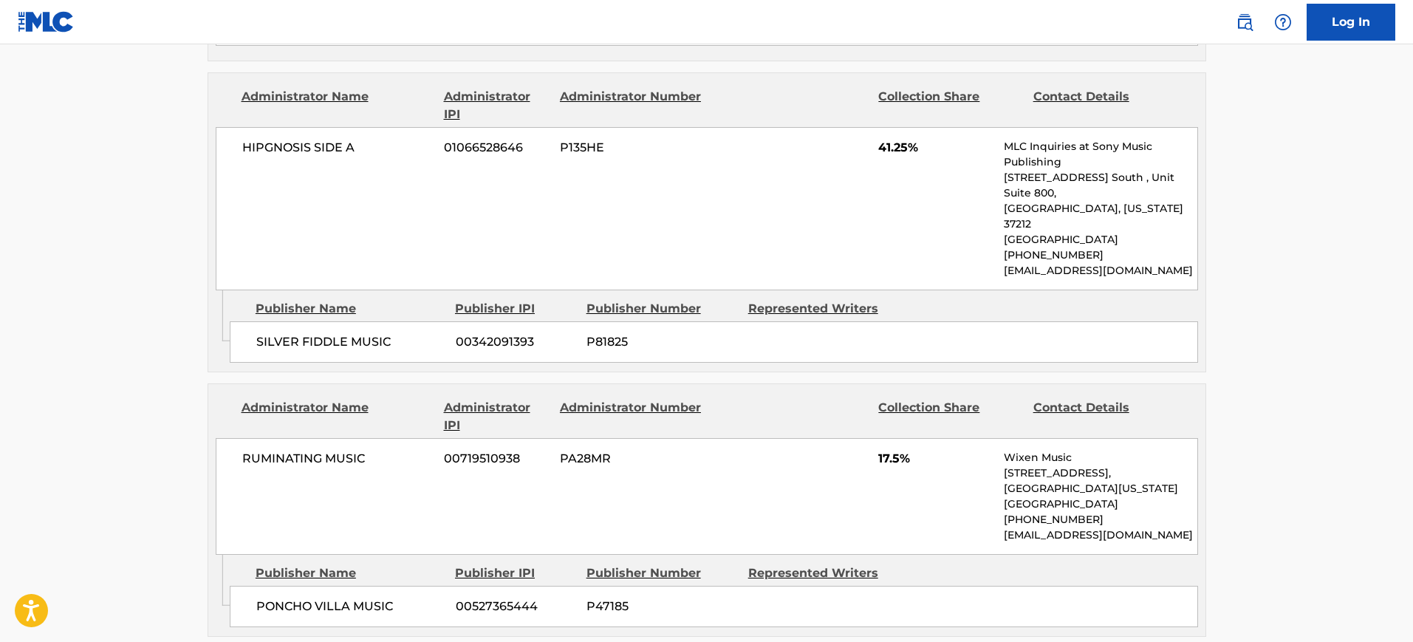
scroll to position [1940, 0]
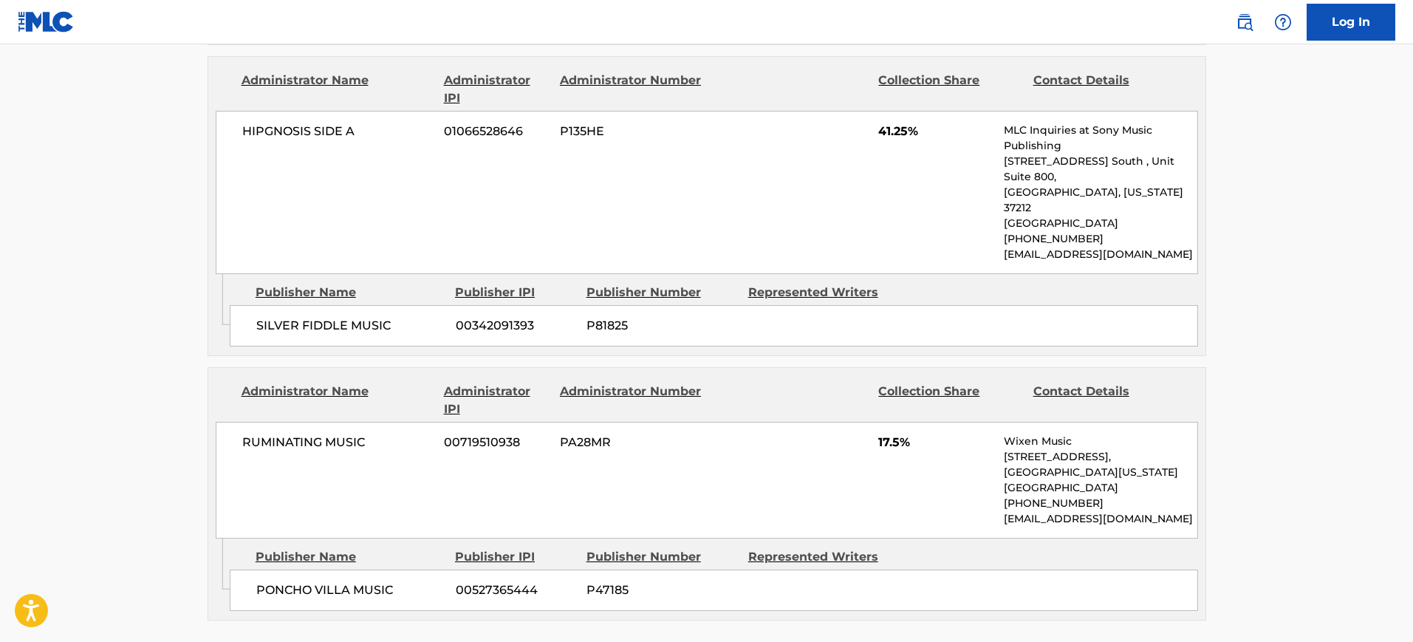
click at [376, 434] on span "RUMINATING MUSIC" at bounding box center [337, 443] width 191 height 18
drag, startPoint x: 382, startPoint y: 343, endPoint x: 267, endPoint y: 347, distance: 115.3
click at [222, 422] on div "RUMINATING MUSIC 00719510938 PA28MR 17.5% Wixen Music [STREET_ADDRESS][US_STATE…" at bounding box center [707, 480] width 983 height 117
copy span "RUMINATING MUSIC"
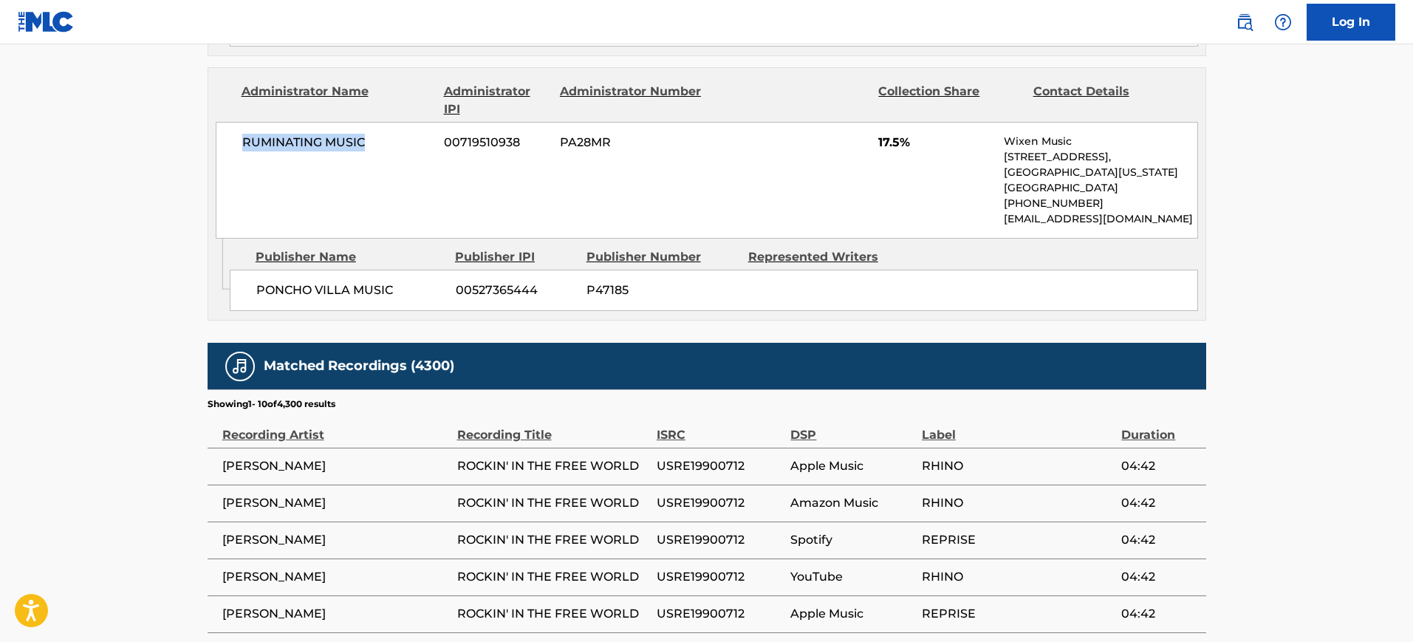
scroll to position [2124, 0]
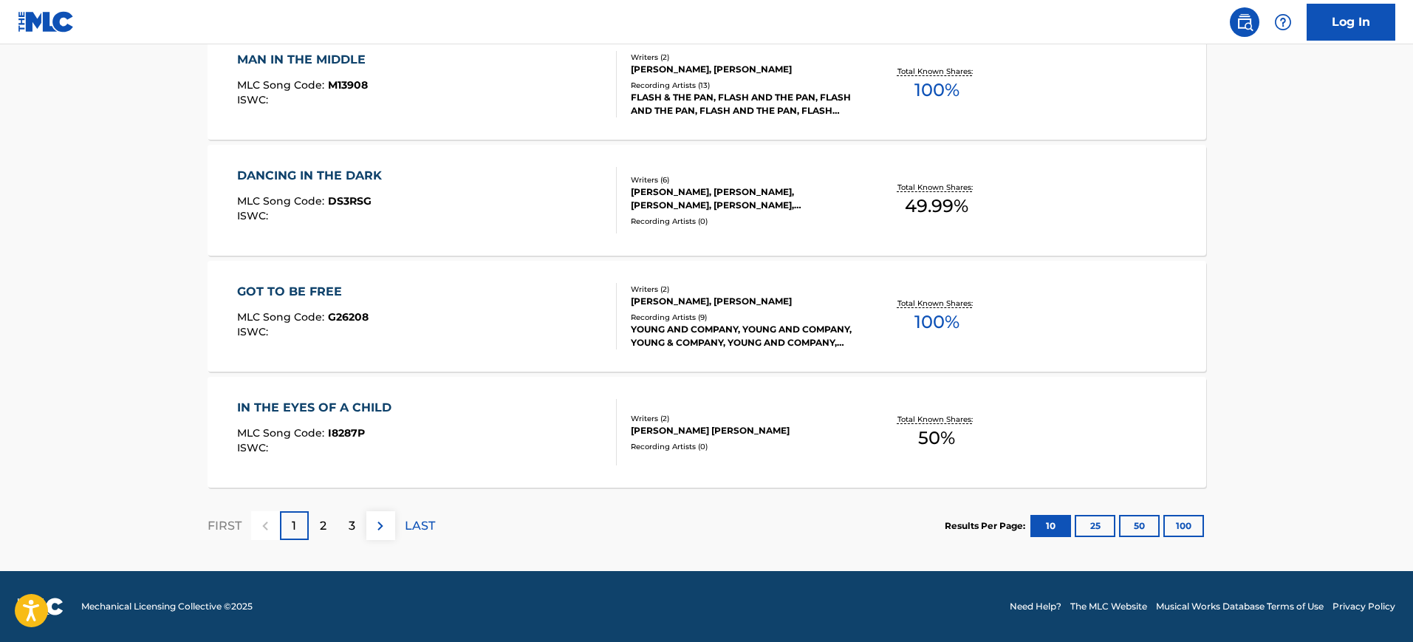
scroll to position [324, 0]
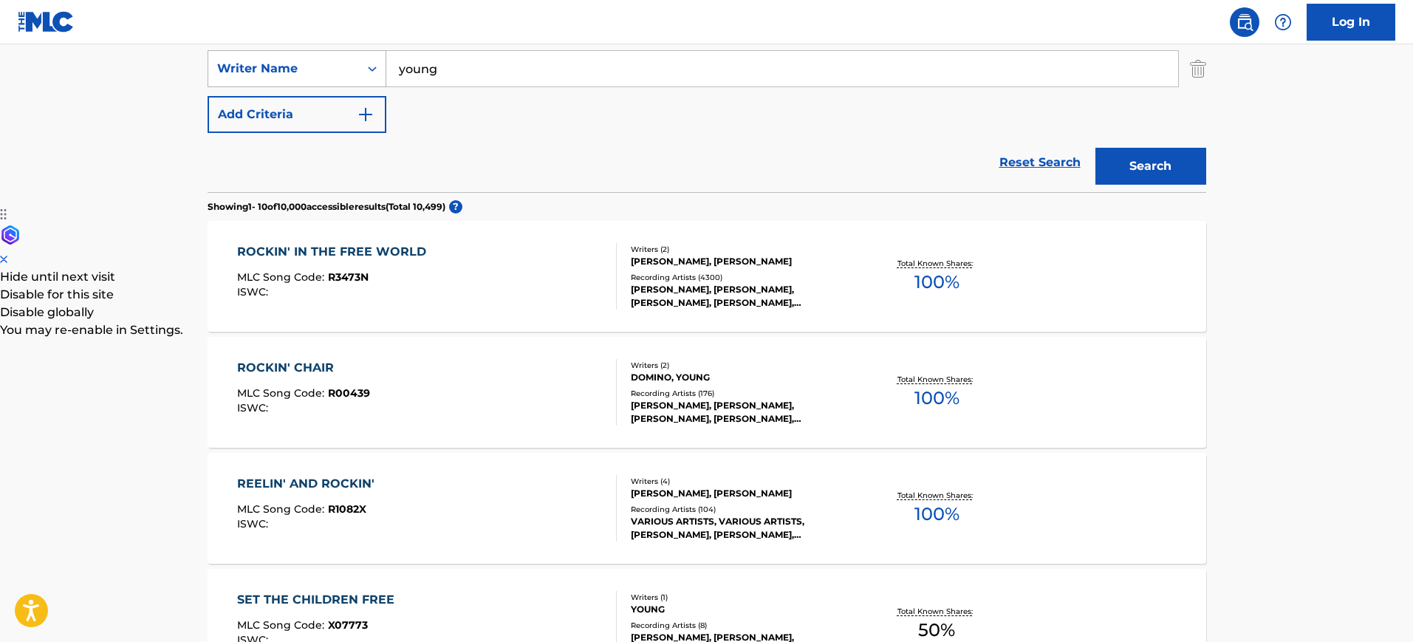
drag, startPoint x: 482, startPoint y: 68, endPoint x: 271, endPoint y: 72, distance: 211.4
click at [267, 68] on div "SearchWithCriteria8608e5c0-18db-40a8-9b96-abb04ef4e22e Writer Name young" at bounding box center [707, 68] width 999 height 37
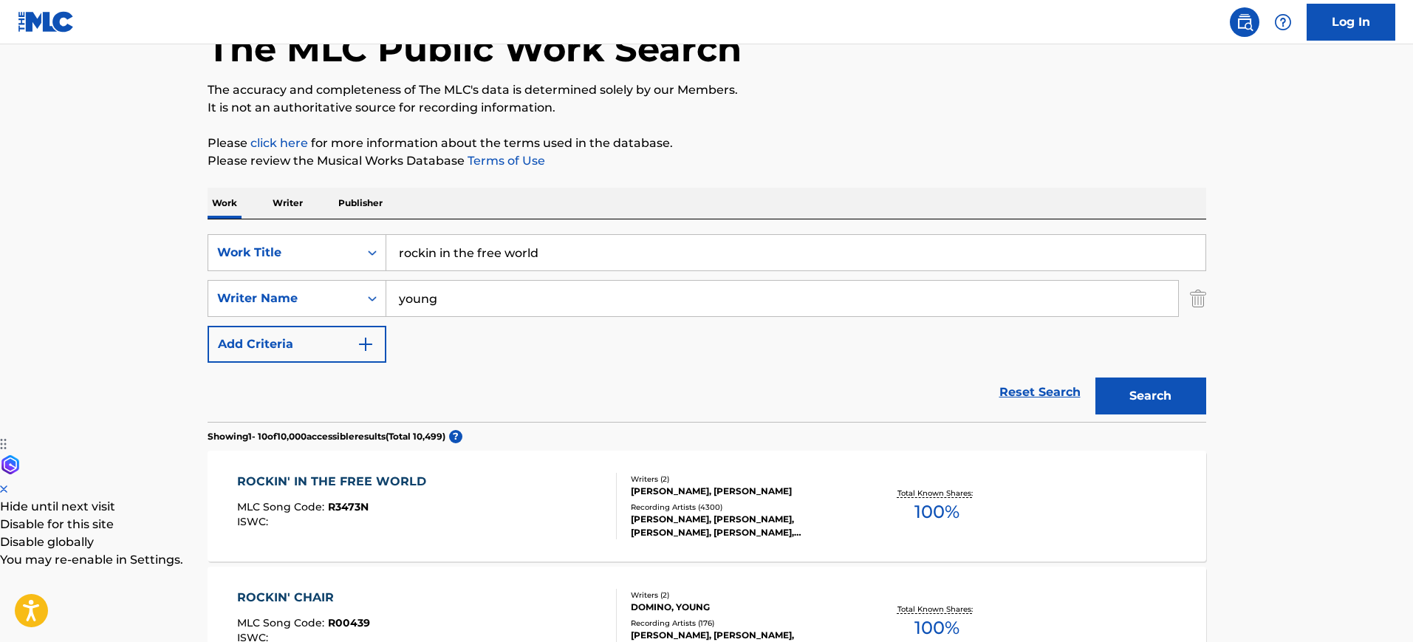
scroll to position [0, 0]
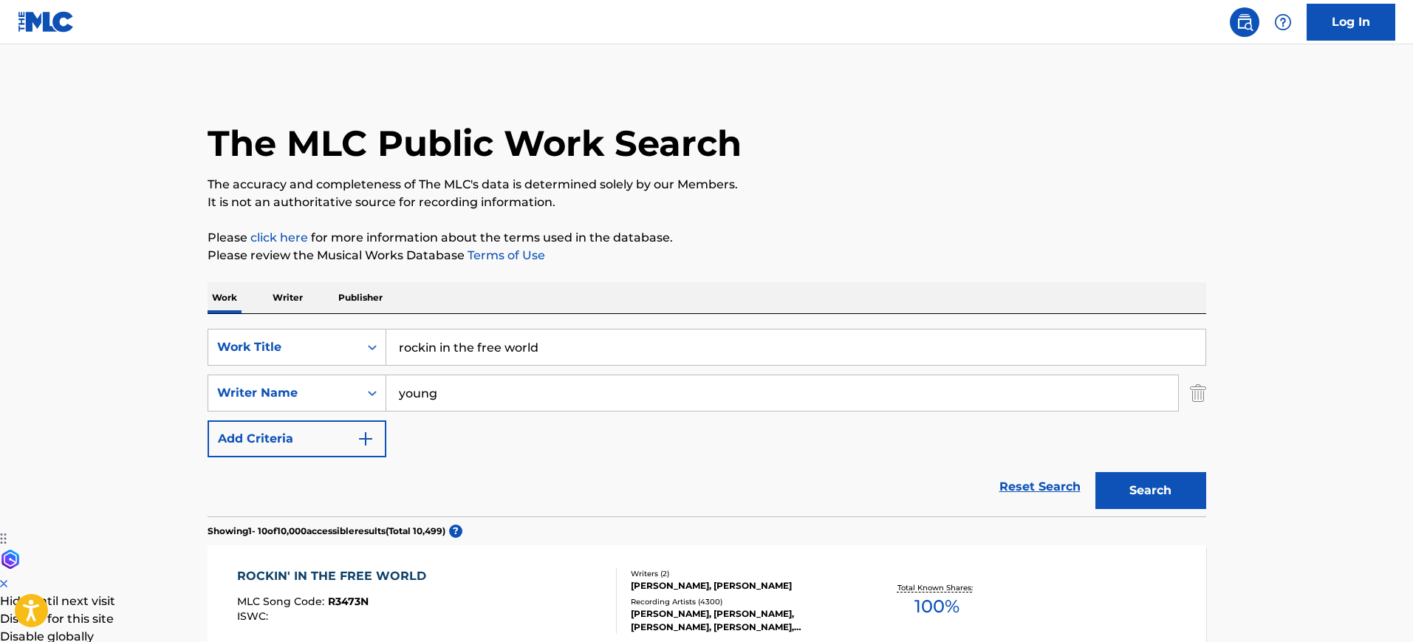
paste input "[PERSON_NAME]"
type input "[PERSON_NAME]"
drag, startPoint x: 423, startPoint y: 349, endPoint x: 179, endPoint y: 349, distance: 244.6
type input "raise a little hell"
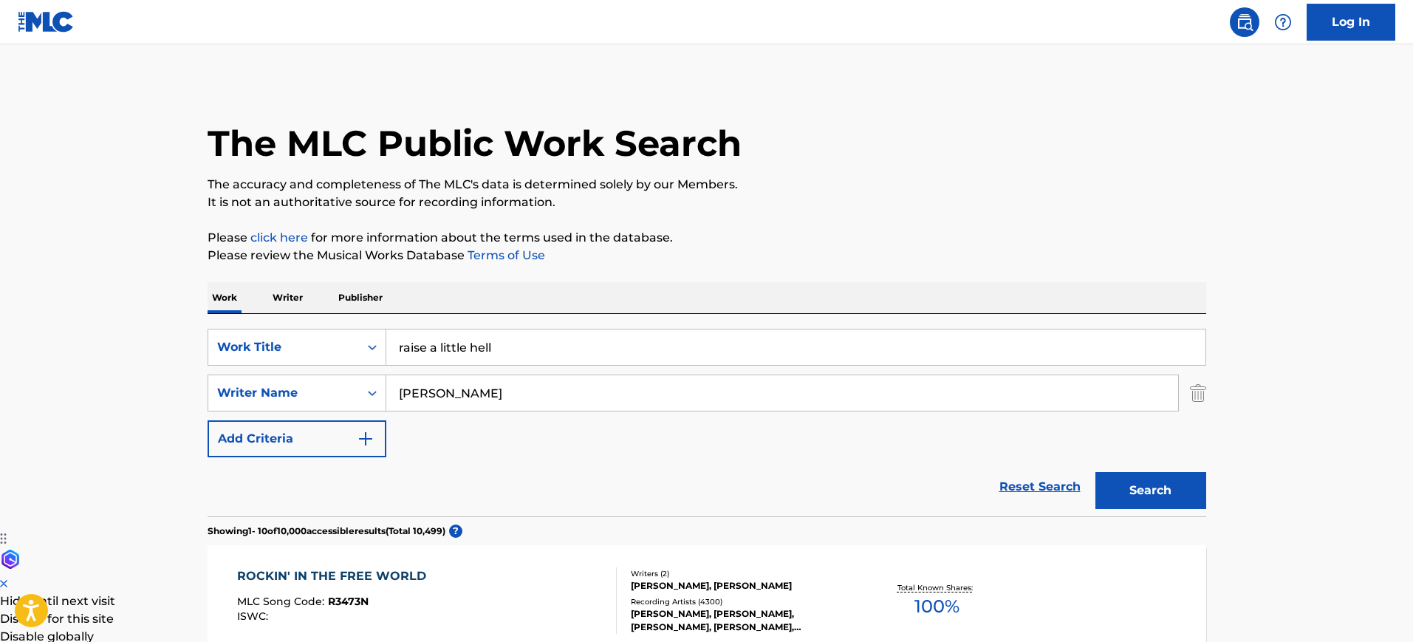
click at [1096, 472] on button "Search" at bounding box center [1151, 490] width 111 height 37
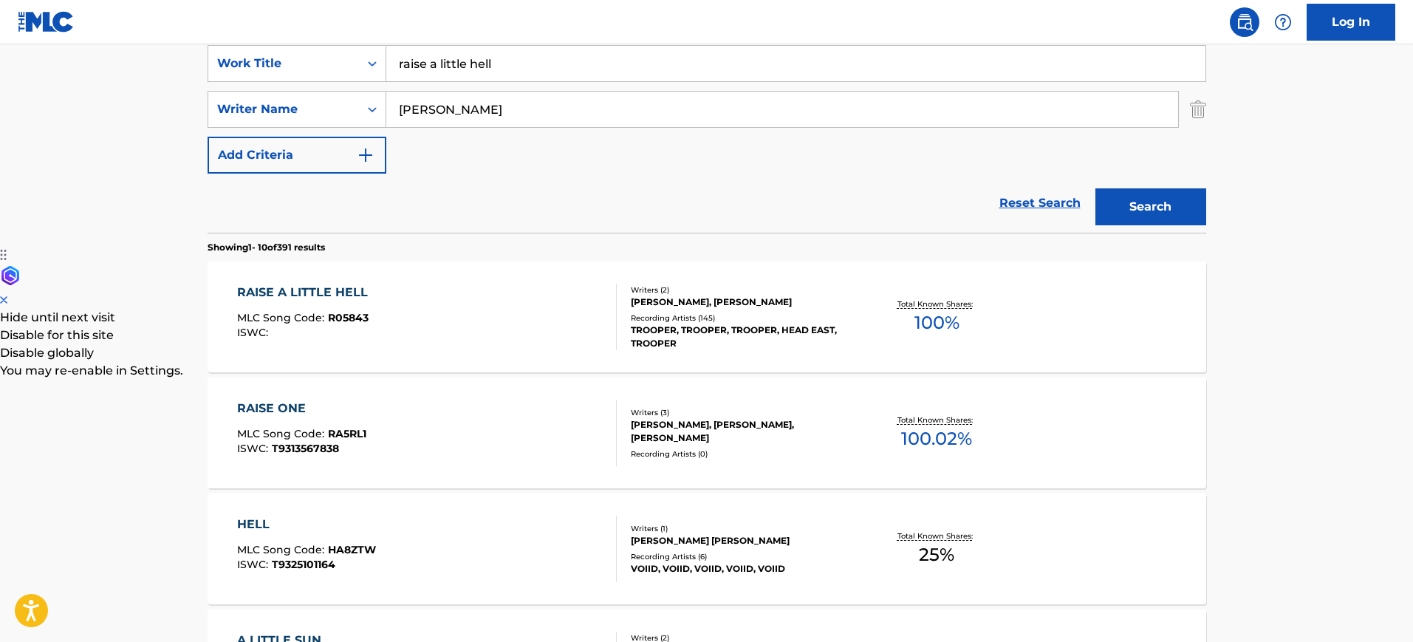
scroll to position [417, 0]
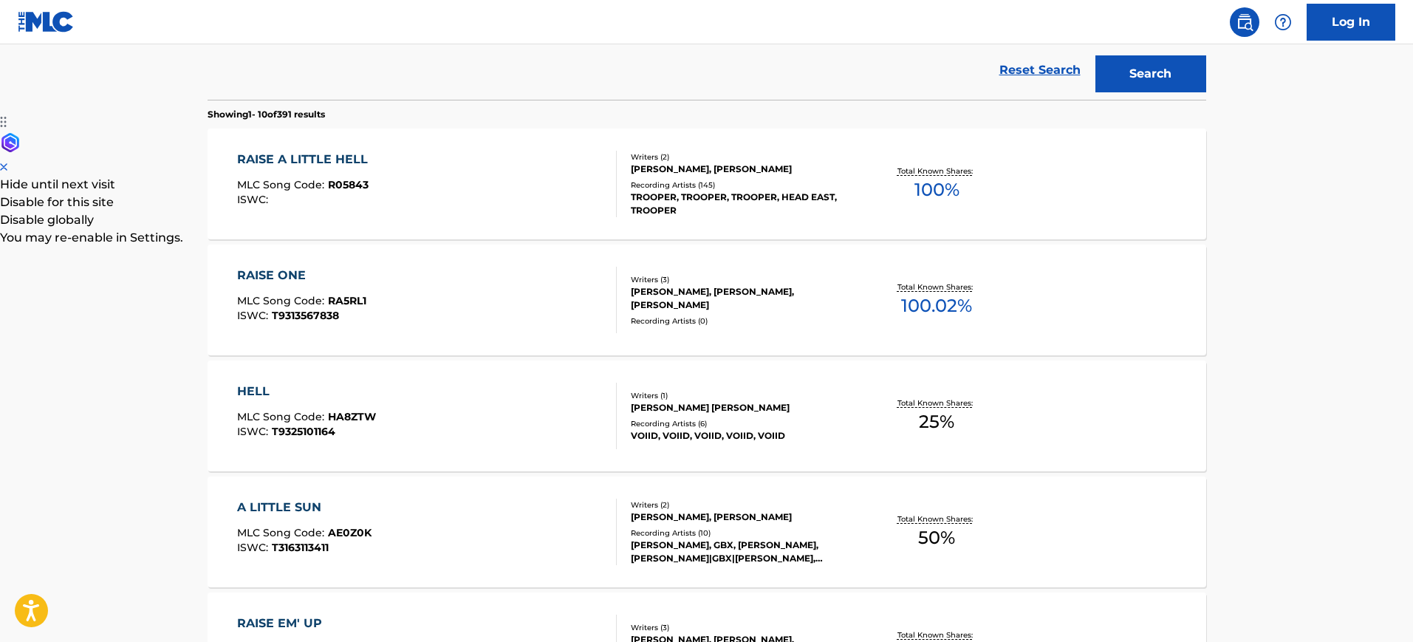
click at [453, 175] on div "RAISE A LITTLE HELL MLC Song Code : R05843 ISWC :" at bounding box center [427, 184] width 380 height 66
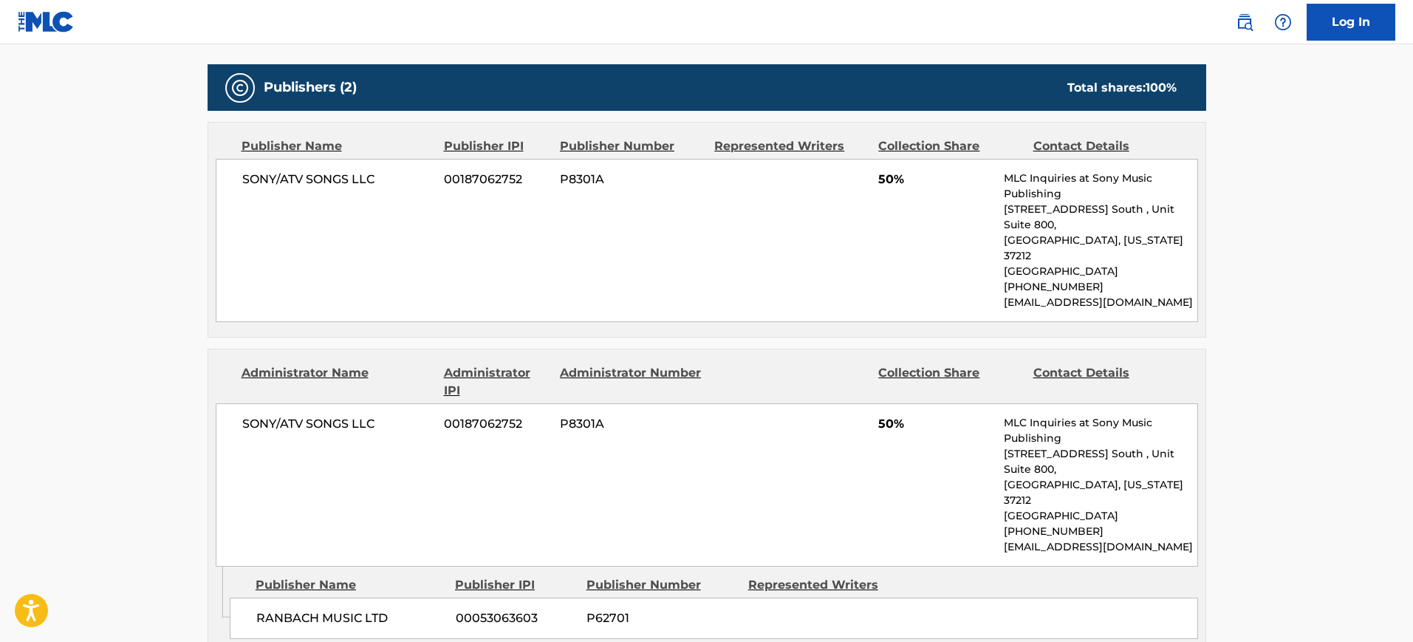
scroll to position [739, 0]
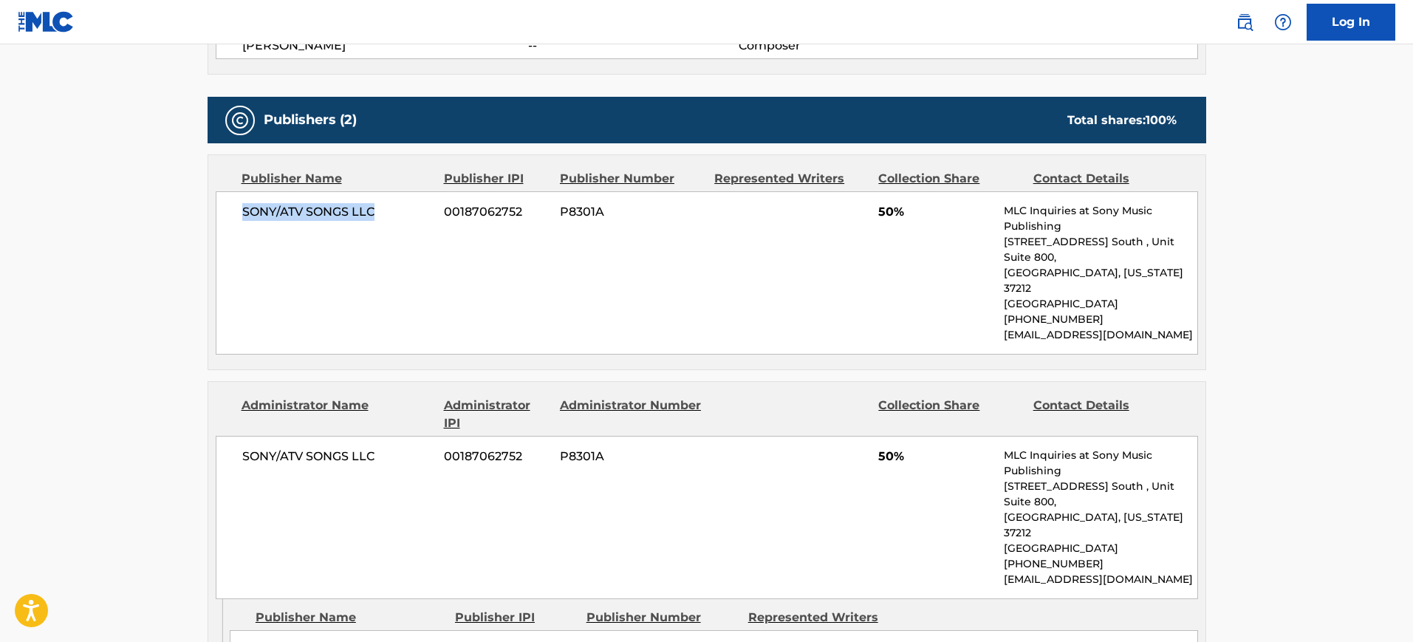
drag, startPoint x: 369, startPoint y: 209, endPoint x: 241, endPoint y: 214, distance: 127.9
click at [241, 214] on div "SONY/ATV SONGS LLC 00187062752 P8301A 50% MLC Inquiries at Sony Music Publishin…" at bounding box center [707, 272] width 983 height 163
copy span "SONY/ATV SONGS LLC"
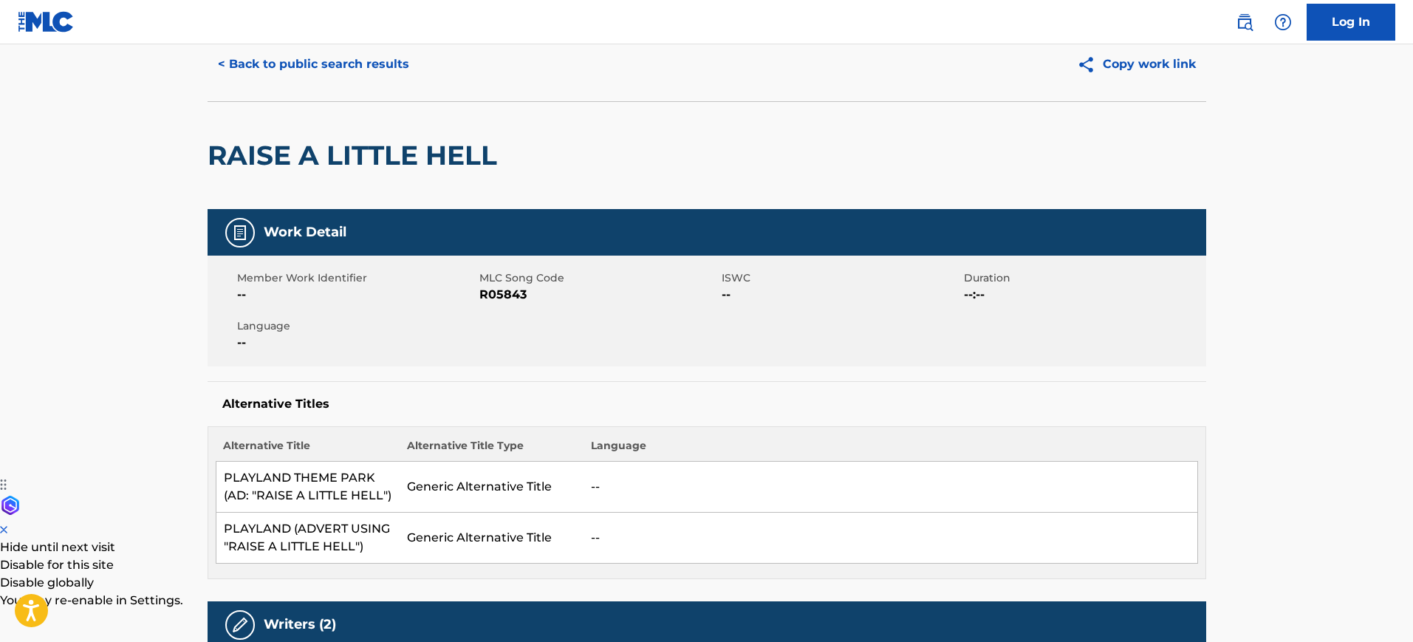
scroll to position [0, 0]
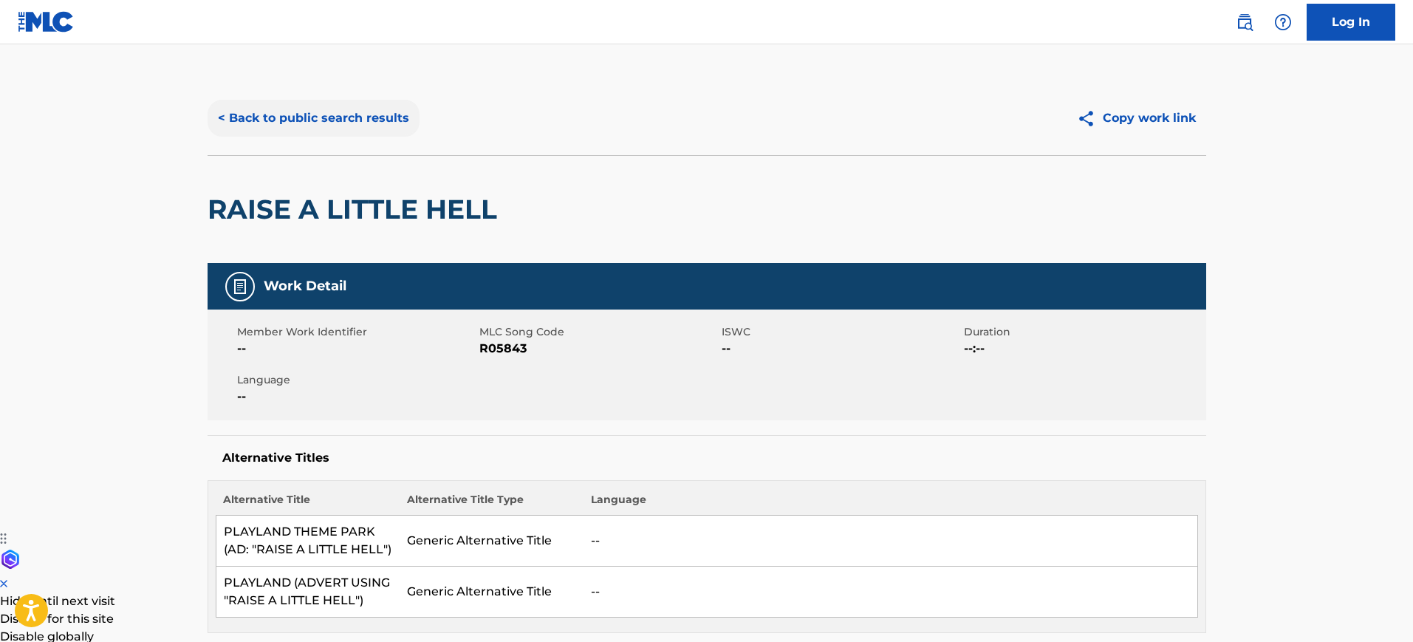
click at [341, 126] on button "< Back to public search results" at bounding box center [314, 118] width 212 height 37
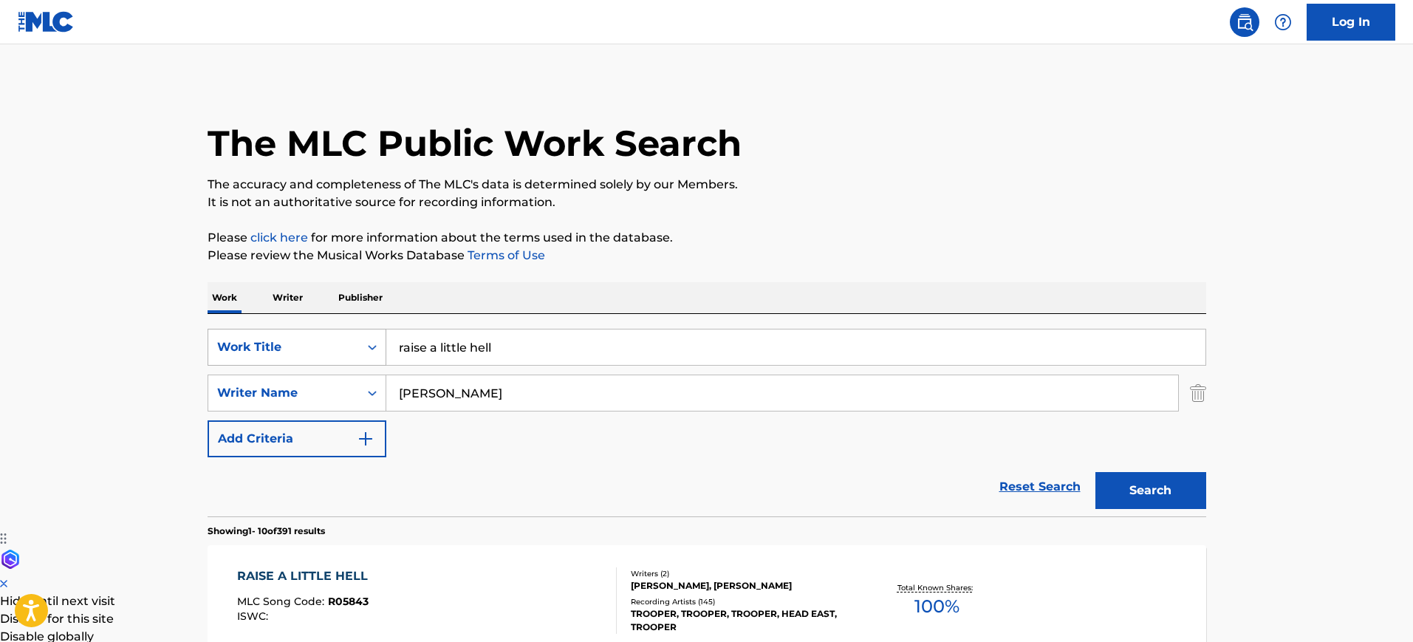
drag, startPoint x: 533, startPoint y: 344, endPoint x: 314, endPoint y: 331, distance: 219.8
click at [314, 331] on div "SearchWithCriteria110df45a-2557-40d7-aac8-7cc33d1d2422 Work Title raise a littl…" at bounding box center [707, 347] width 999 height 37
paste input "Hard To Handle"
type input "Hard To Handle"
drag, startPoint x: 318, startPoint y: 377, endPoint x: 271, endPoint y: 360, distance: 49.6
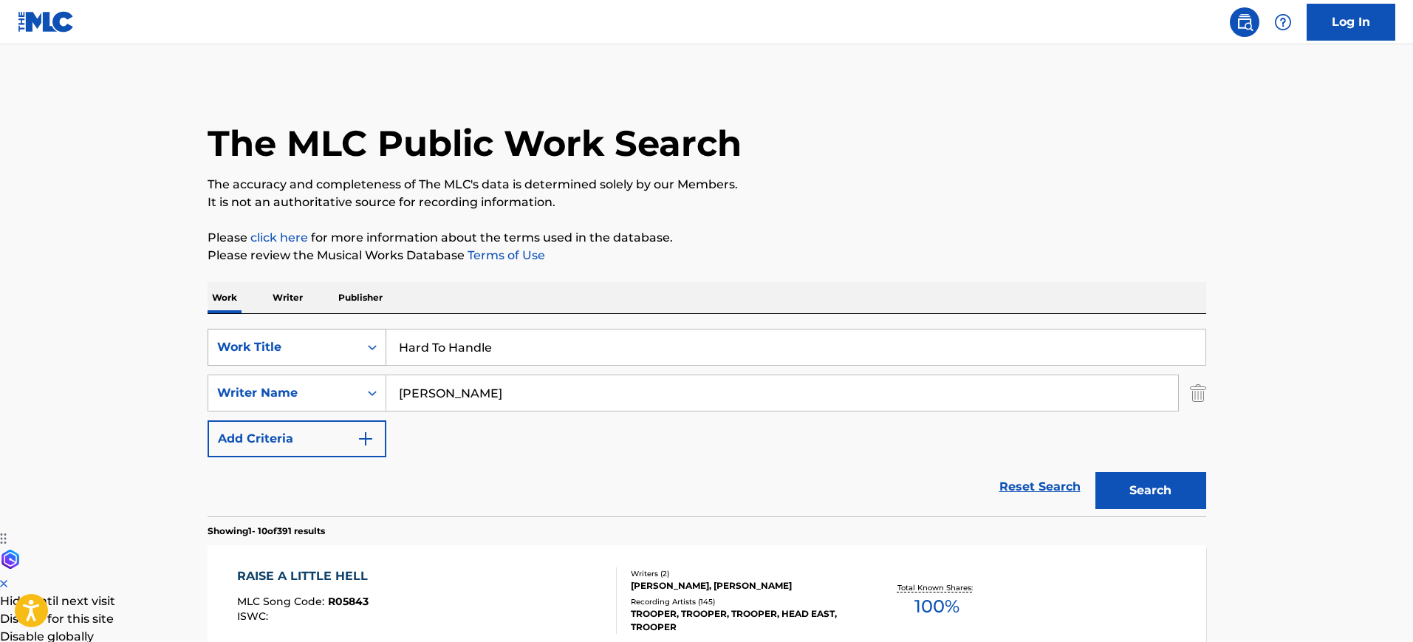
click at [258, 377] on div "SearchWithCriteria8608e5c0-18db-40a8-9b96-abb04ef4e22e Writer Name [PERSON_NAME]" at bounding box center [707, 393] width 999 height 37
type input "[PERSON_NAME]"
click at [1096, 472] on button "Search" at bounding box center [1151, 490] width 111 height 37
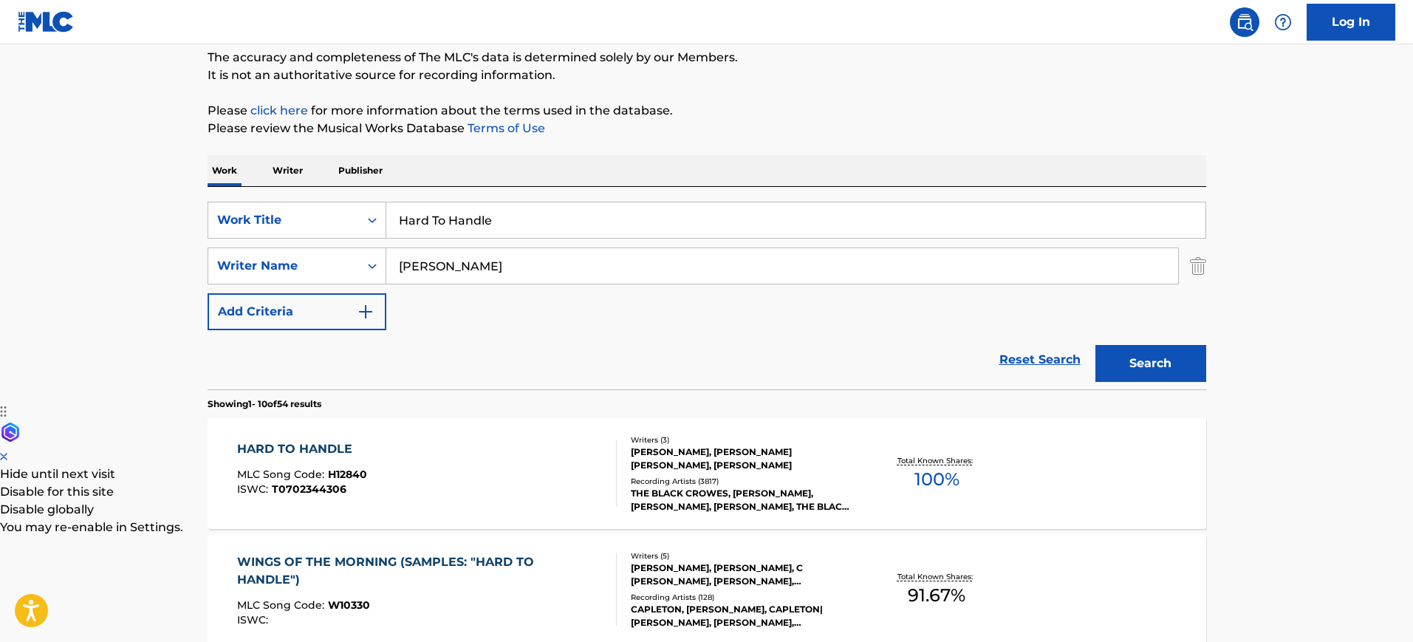
scroll to position [277, 0]
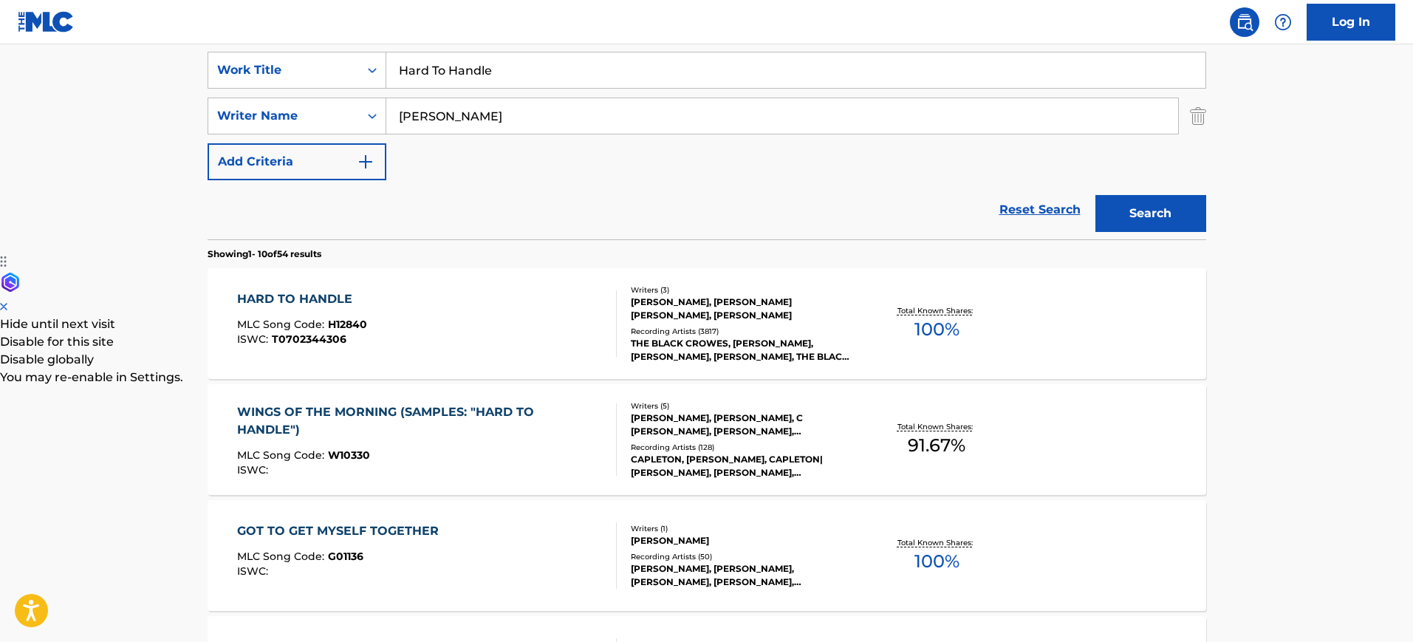
click at [455, 303] on div "HARD TO HANDLE MLC Song Code : H12840 ISWC : T0702344306" at bounding box center [427, 323] width 380 height 66
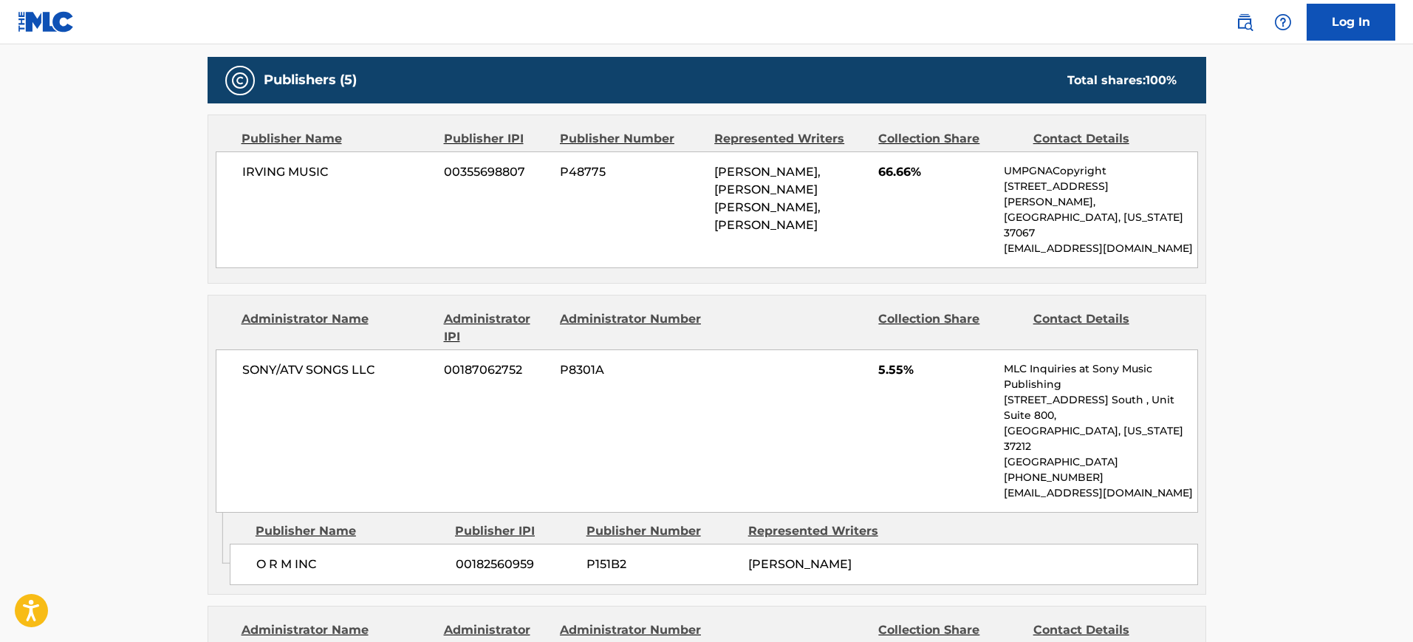
scroll to position [739, 0]
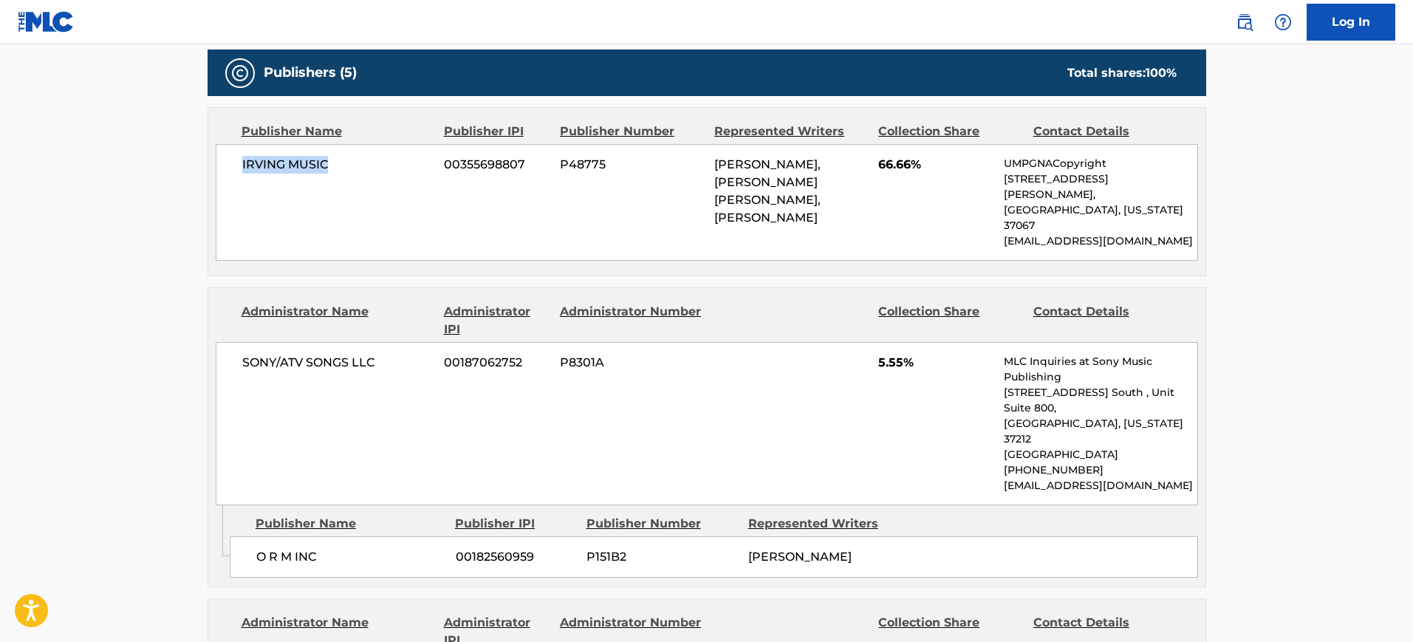
drag, startPoint x: 352, startPoint y: 162, endPoint x: 236, endPoint y: 160, distance: 116.0
click at [236, 160] on div "IRVING MUSIC 00355698807 P48775 [PERSON_NAME], [PERSON_NAME] [PERSON_NAME], [PE…" at bounding box center [707, 202] width 983 height 117
copy span "IRVING MUSIC"
drag, startPoint x: 692, startPoint y: 415, endPoint x: 709, endPoint y: 387, distance: 32.6
click at [708, 400] on div "SONY/ATV SONGS LLC 00187062752 P8301A 5.55% MLC Inquiries at Sony Music Publish…" at bounding box center [707, 423] width 983 height 163
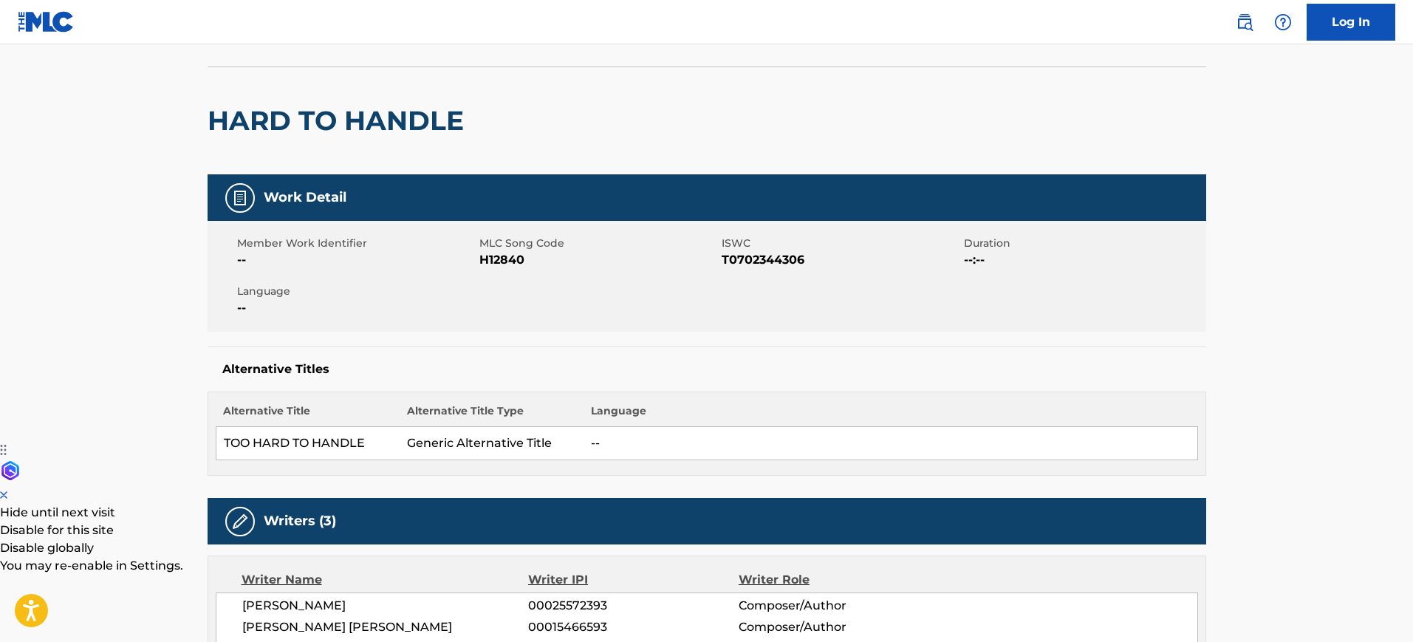
scroll to position [0, 0]
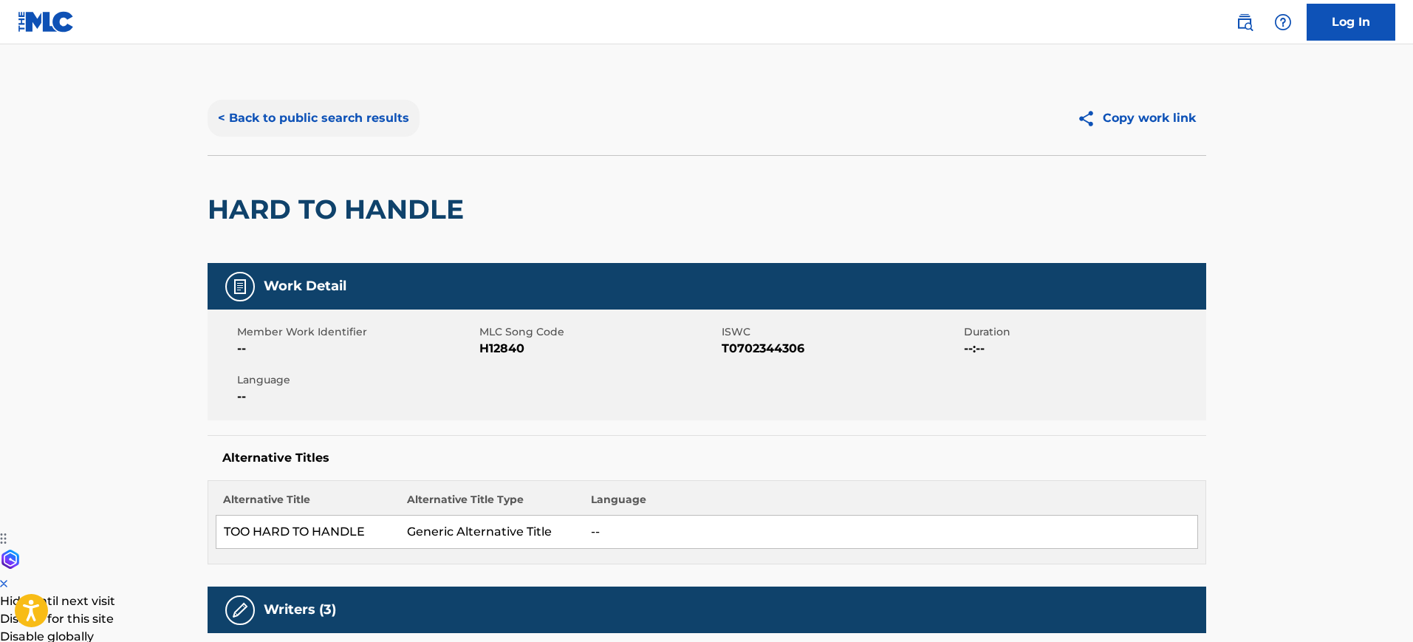
click at [307, 106] on button "< Back to public search results" at bounding box center [314, 118] width 212 height 37
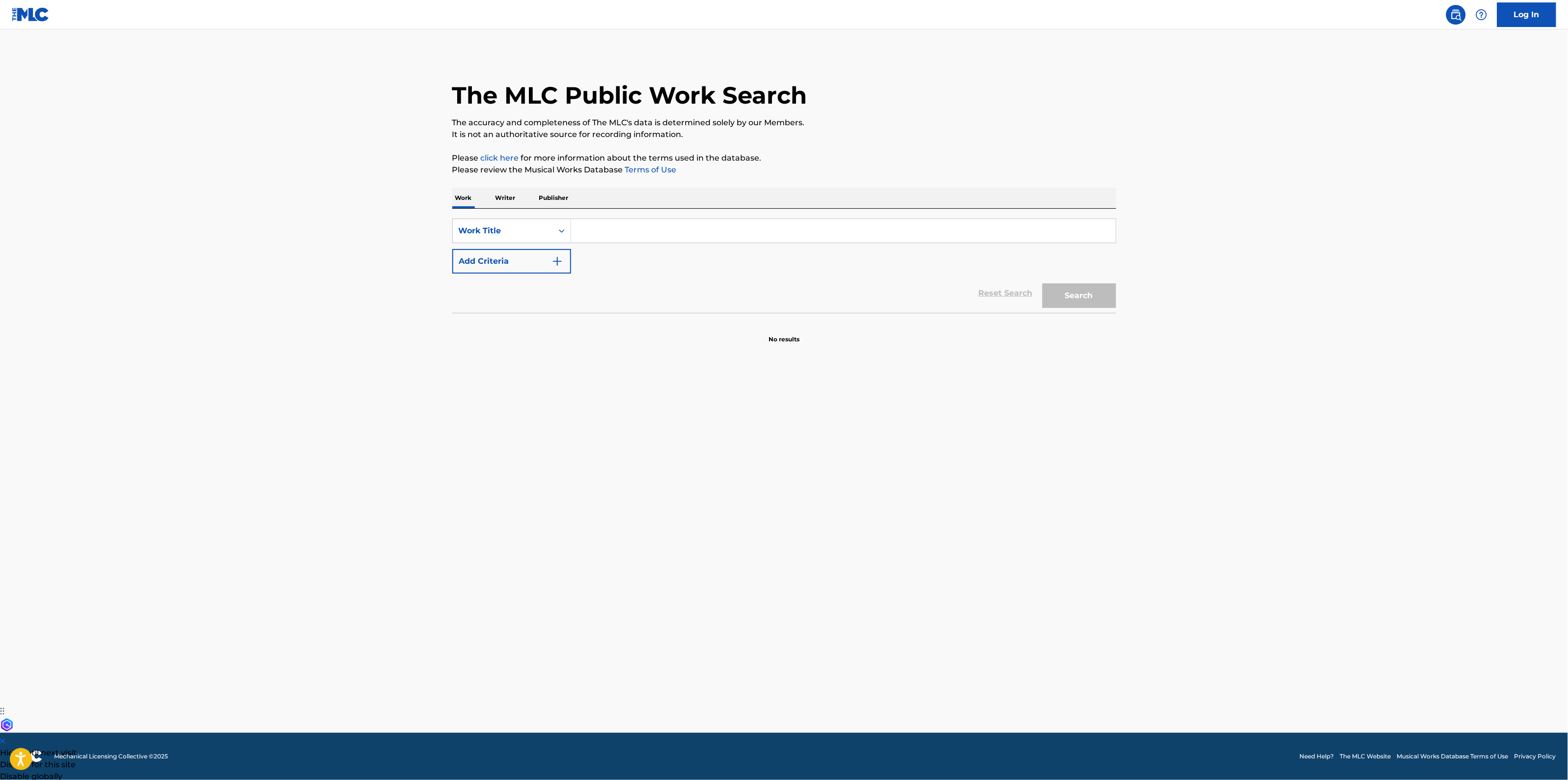
click at [726, 229] on input "Search Form" at bounding box center [843, 231] width 544 height 23
type input "boom boom"
click at [574, 278] on div "Reset Search Search" at bounding box center [784, 293] width 664 height 39
click at [555, 261] on img "Search Form" at bounding box center [558, 261] width 12 height 12
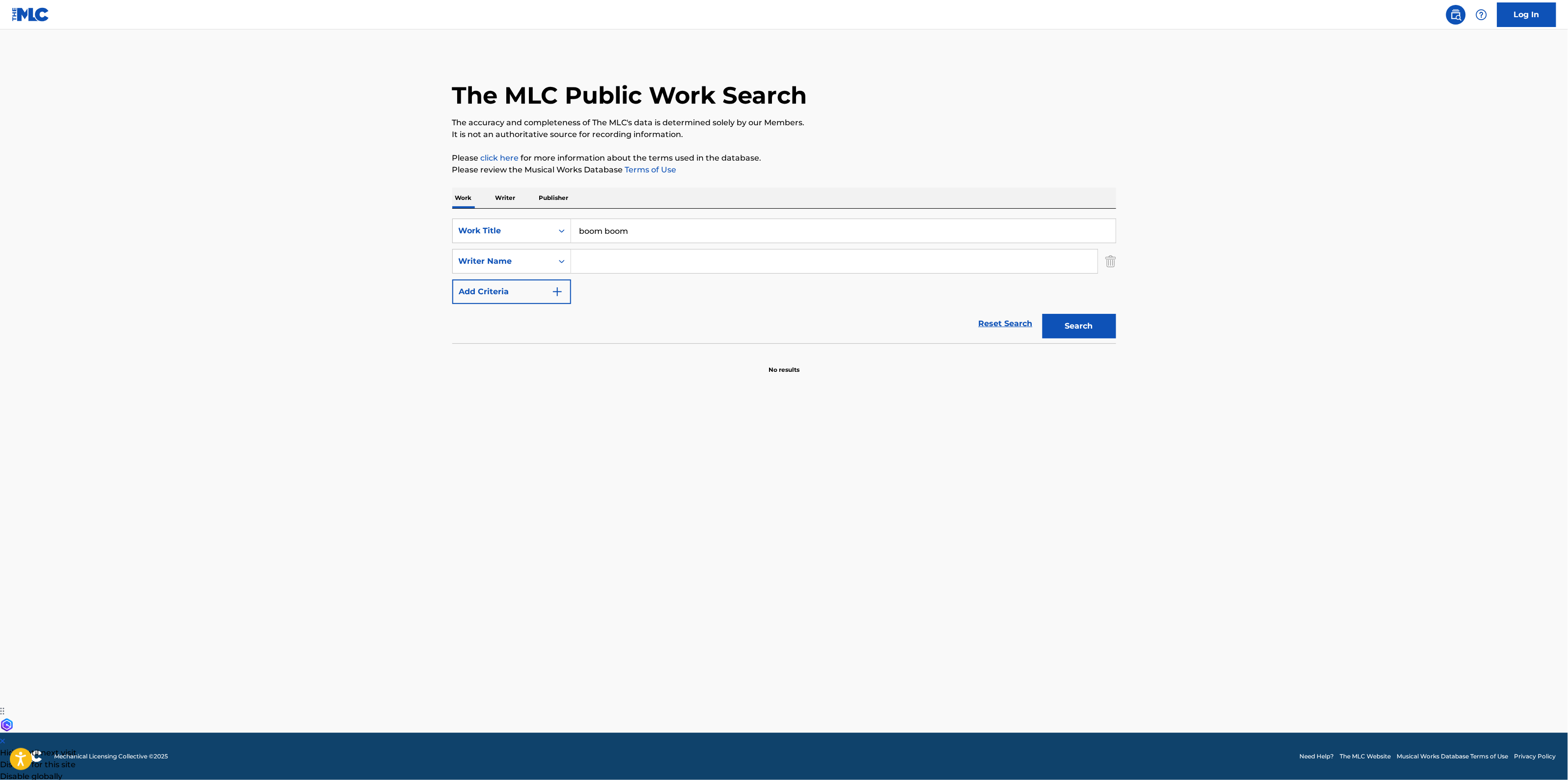
click at [632, 261] on input "Search Form" at bounding box center [834, 261] width 526 height 23
type input "hooker"
click at [1043, 314] on button "Search" at bounding box center [1079, 326] width 74 height 25
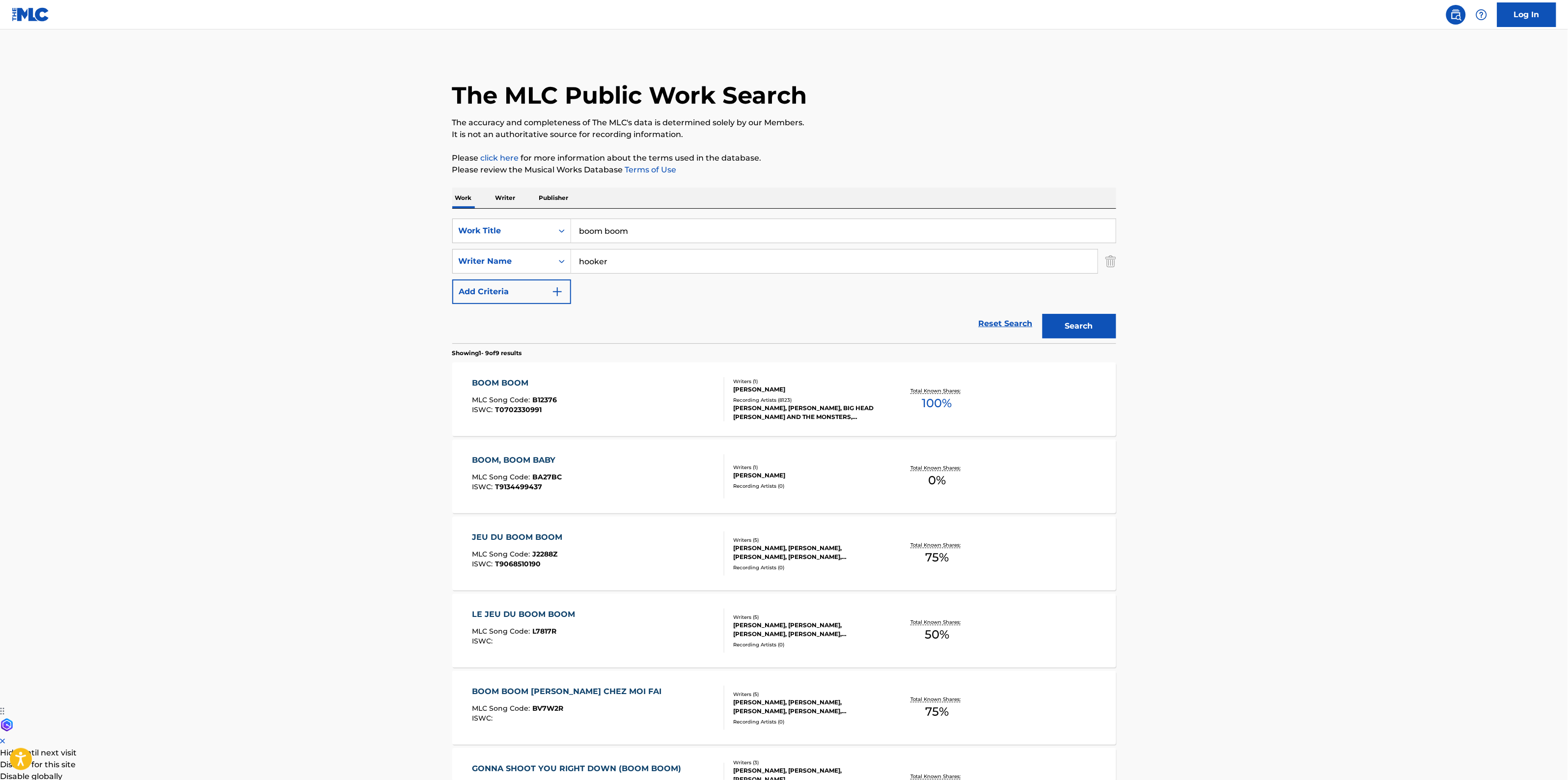
click at [635, 394] on div "BOOM BOOM MLC Song Code : B12376 ISWC : T0702330991" at bounding box center [598, 399] width 253 height 44
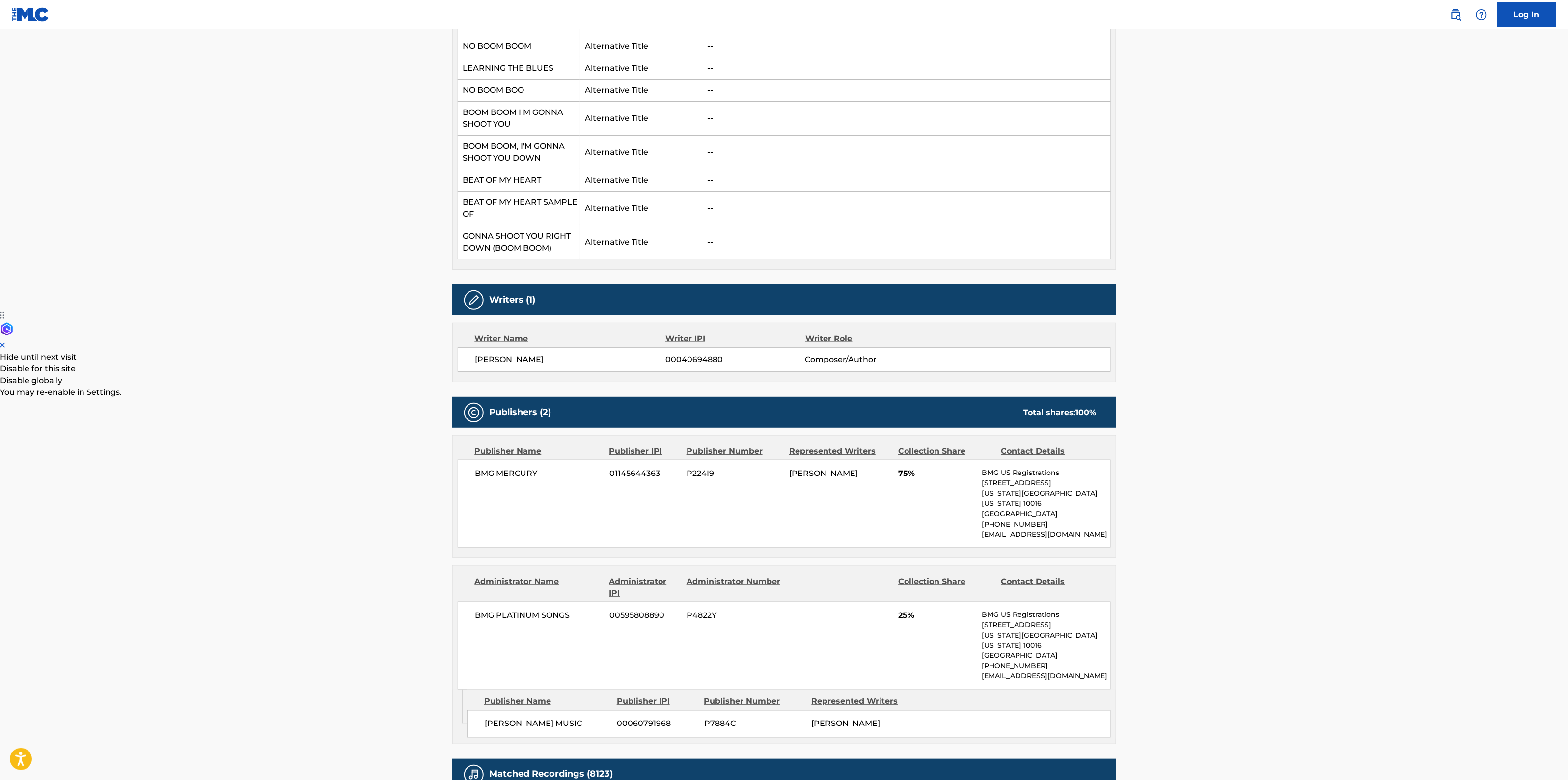
scroll to position [491, 0]
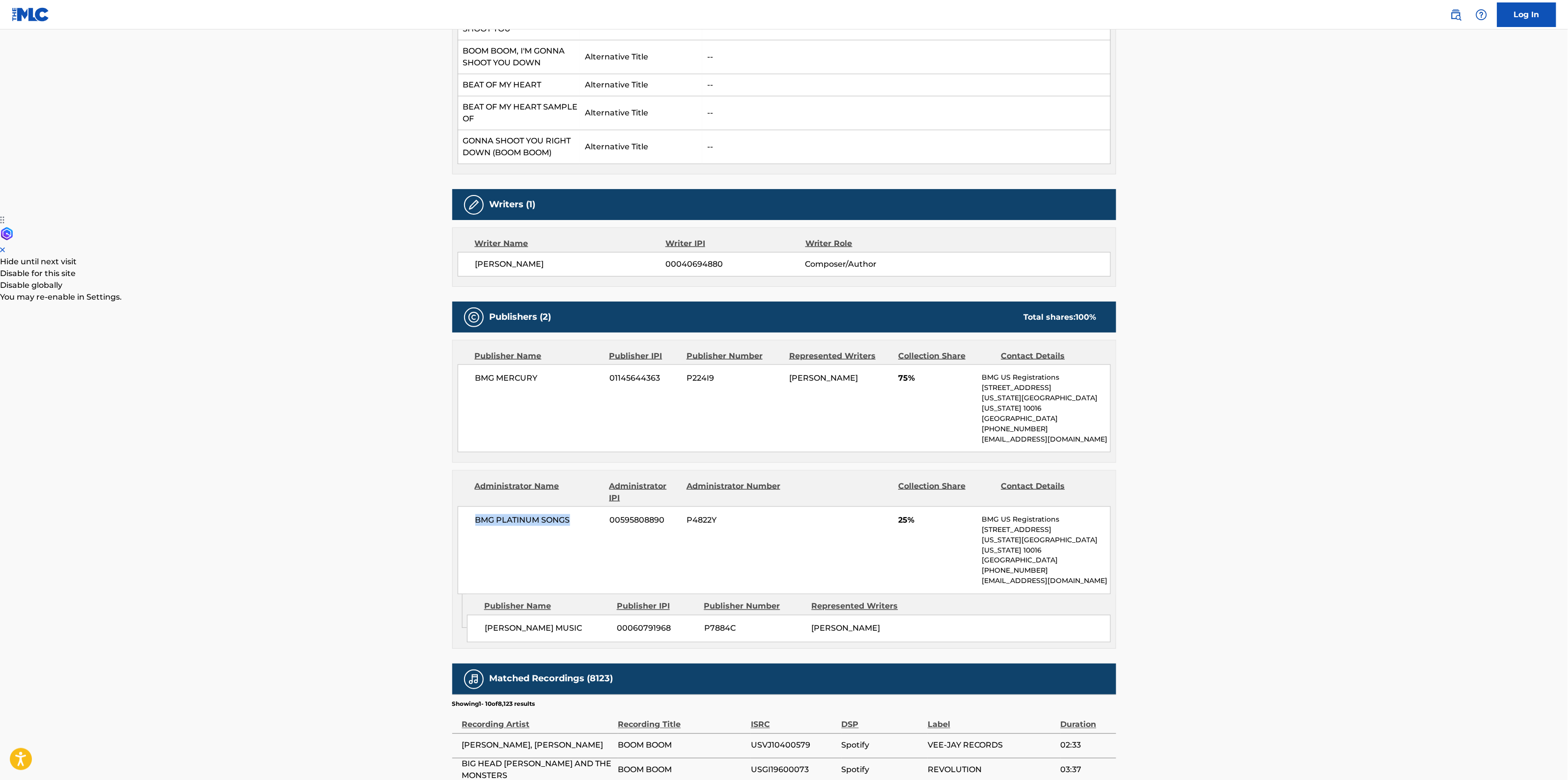
drag, startPoint x: 573, startPoint y: 512, endPoint x: 470, endPoint y: 511, distance: 103.0
click at [470, 511] on div "BMG PLATINUM SONGS 00595808890 P4822Y 25% BMG US Registrations 1 Park Ave, New …" at bounding box center [784, 551] width 653 height 88
copy span "BMG PLATINUM SONGS"
